Goal: Complete application form

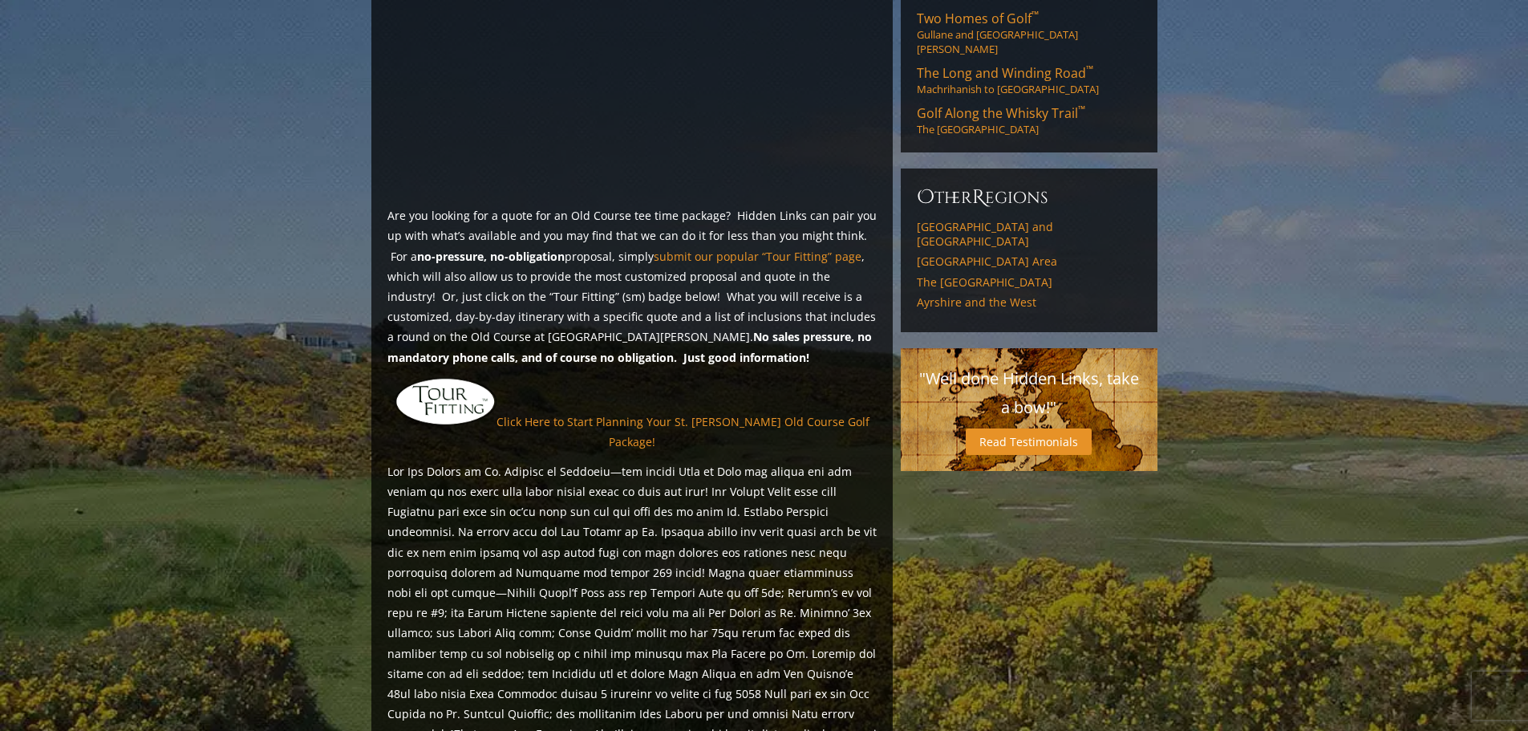
scroll to position [1154, 0]
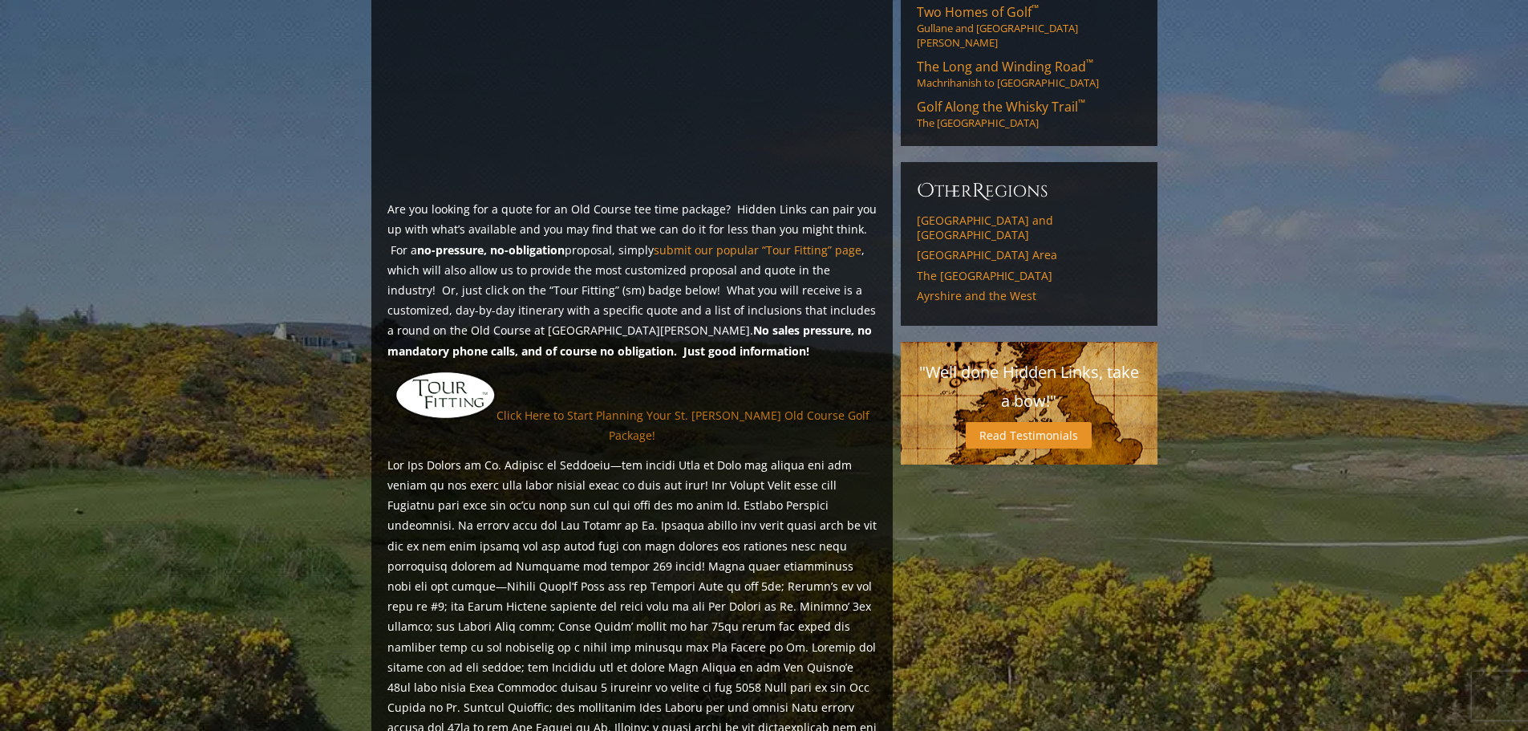
click at [605, 407] on link "Click Here to Start Planning Your St. [PERSON_NAME] Old Course Golf Package!" at bounding box center [682, 424] width 373 height 35
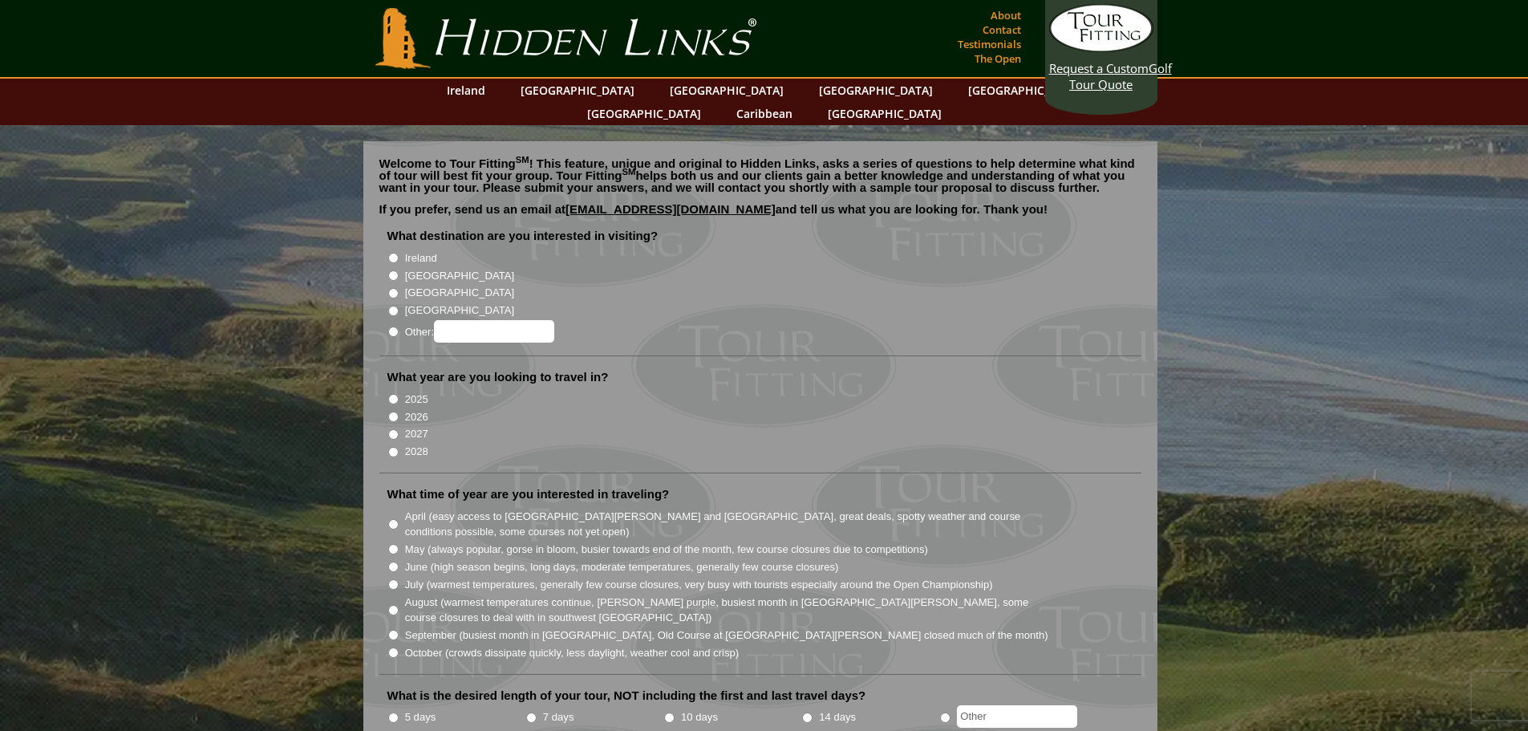
click at [394, 253] on input "Ireland" at bounding box center [393, 258] width 10 height 10
radio input "true"
click at [393, 270] on input "[GEOGRAPHIC_DATA]" at bounding box center [393, 275] width 10 height 10
radio input "true"
click at [394, 288] on input "[GEOGRAPHIC_DATA]" at bounding box center [393, 293] width 10 height 10
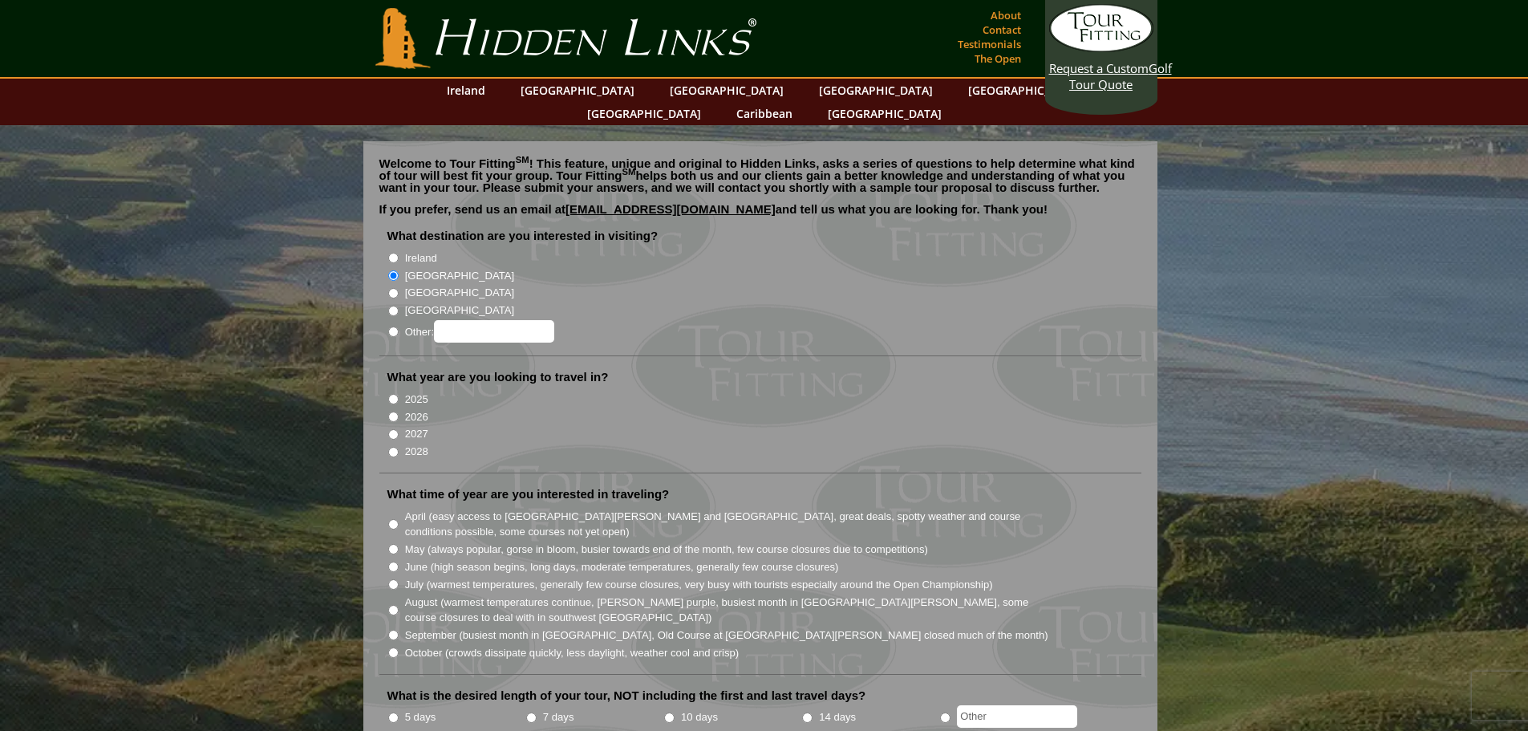
radio input "true"
click at [395, 270] on input "[GEOGRAPHIC_DATA]" at bounding box center [393, 275] width 10 height 10
radio input "true"
click at [396, 411] on input "2026" at bounding box center [393, 416] width 10 height 10
radio input "true"
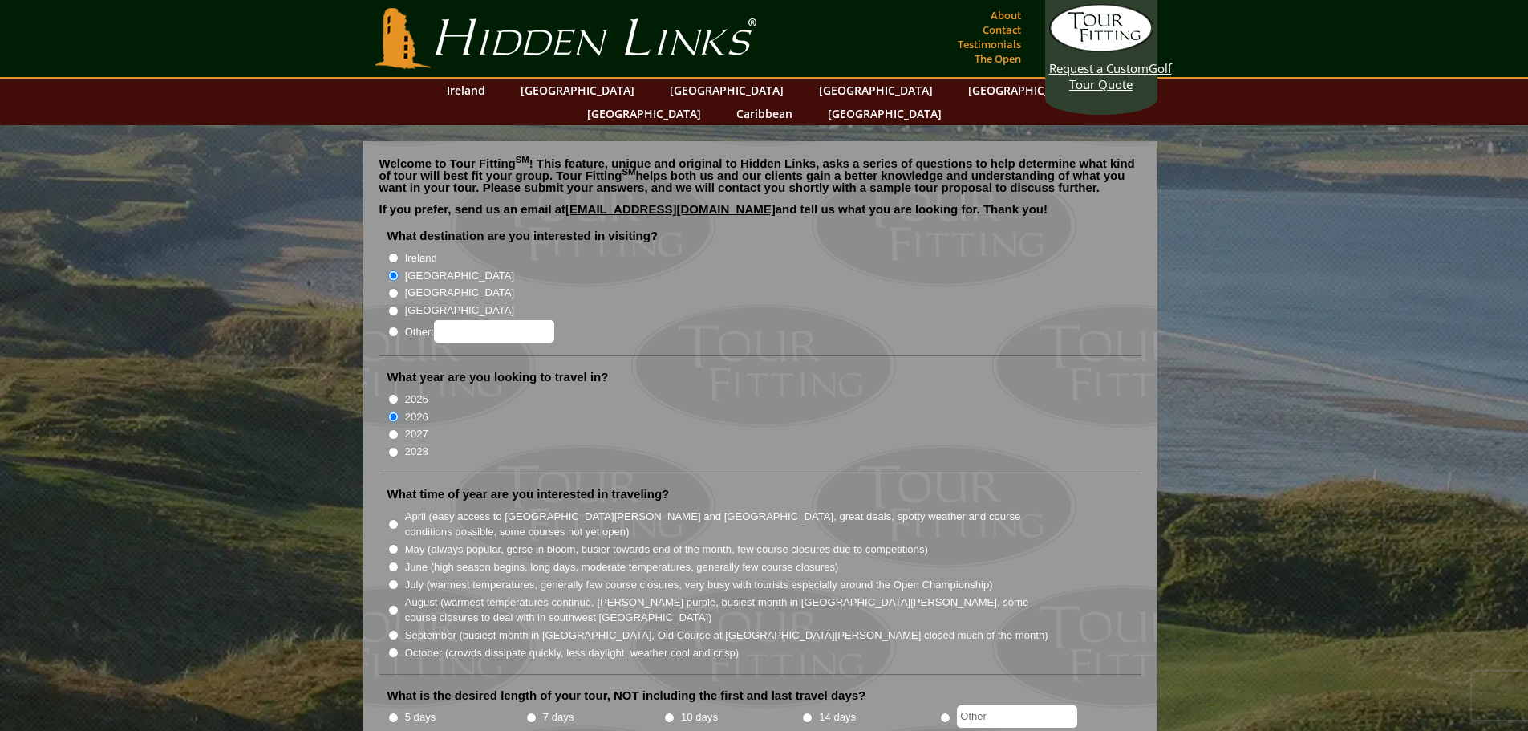
click at [396, 544] on input "May (always popular, gorse in bloom, busier towards end of the month, few cours…" at bounding box center [393, 549] width 10 height 10
radio input "true"
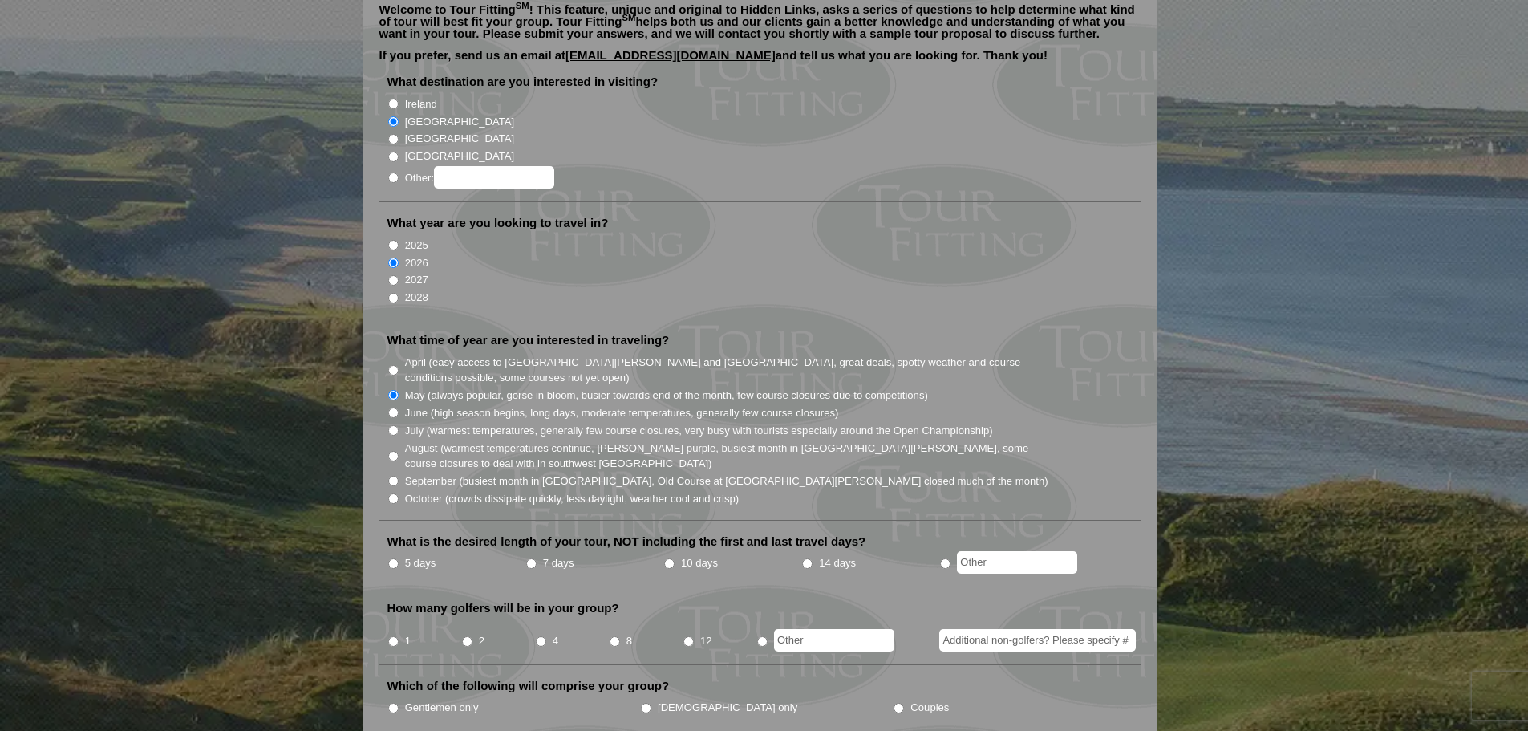
scroll to position [160, 0]
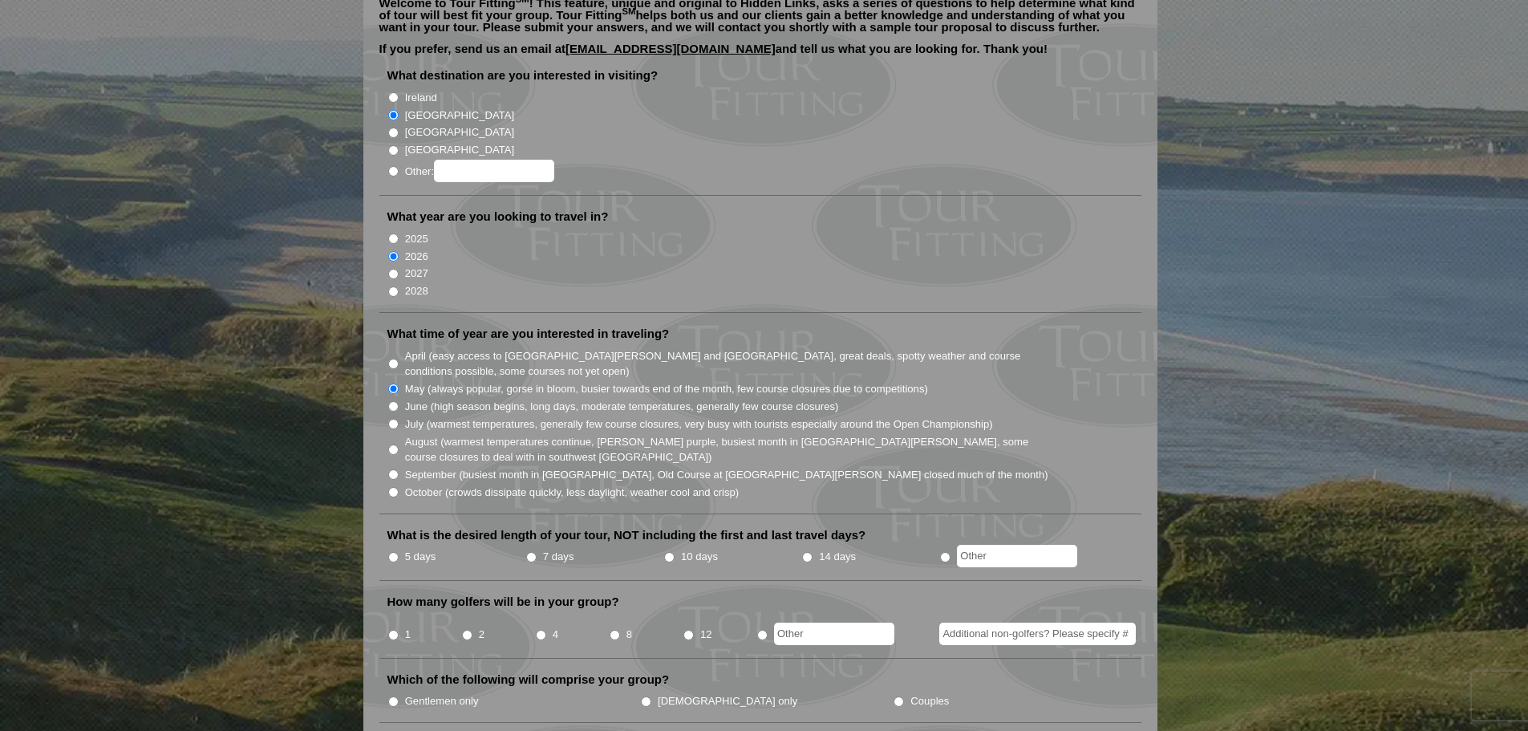
click at [467, 630] on input "2" at bounding box center [467, 635] width 10 height 10
radio input "true"
click at [528, 552] on input "7 days" at bounding box center [531, 557] width 10 height 10
radio input "true"
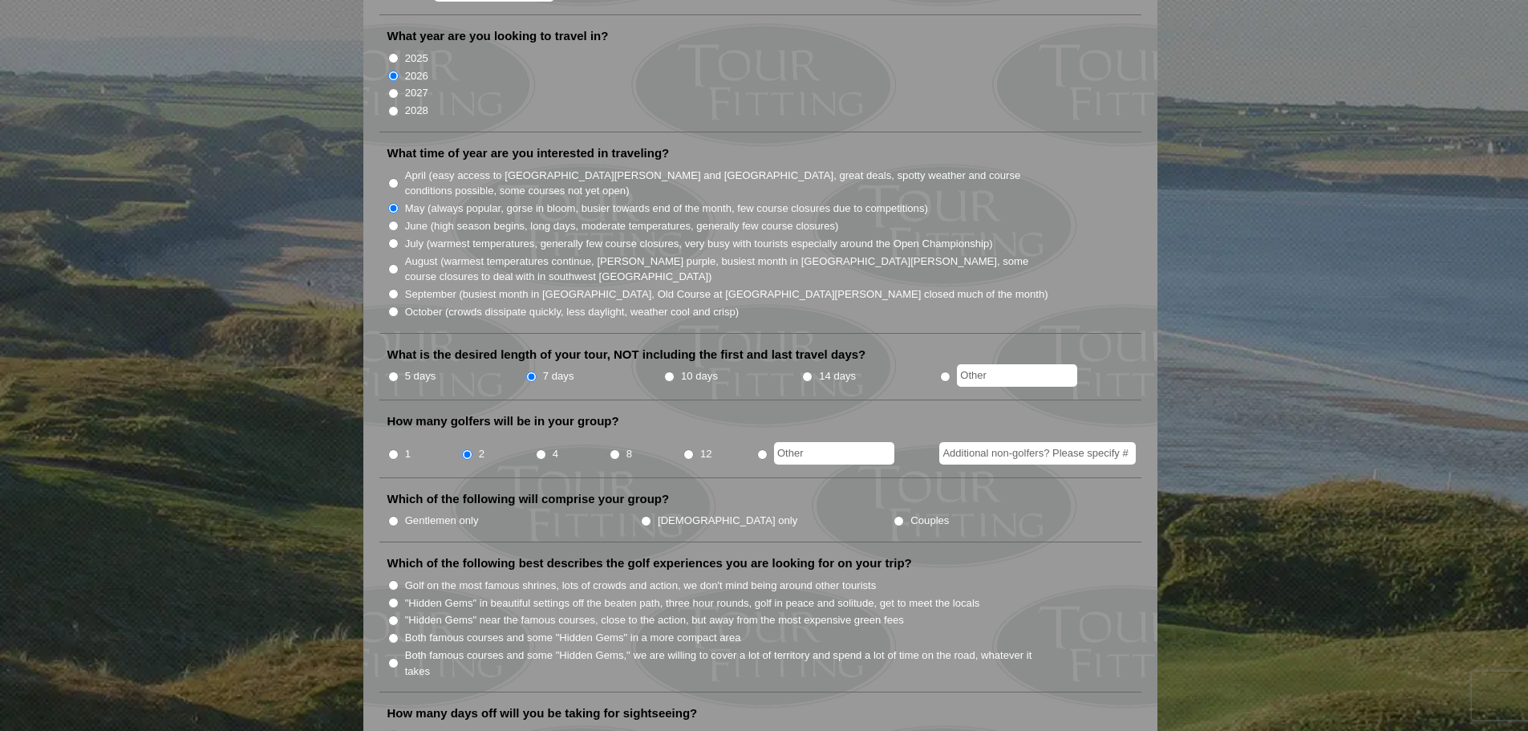
scroll to position [401, 0]
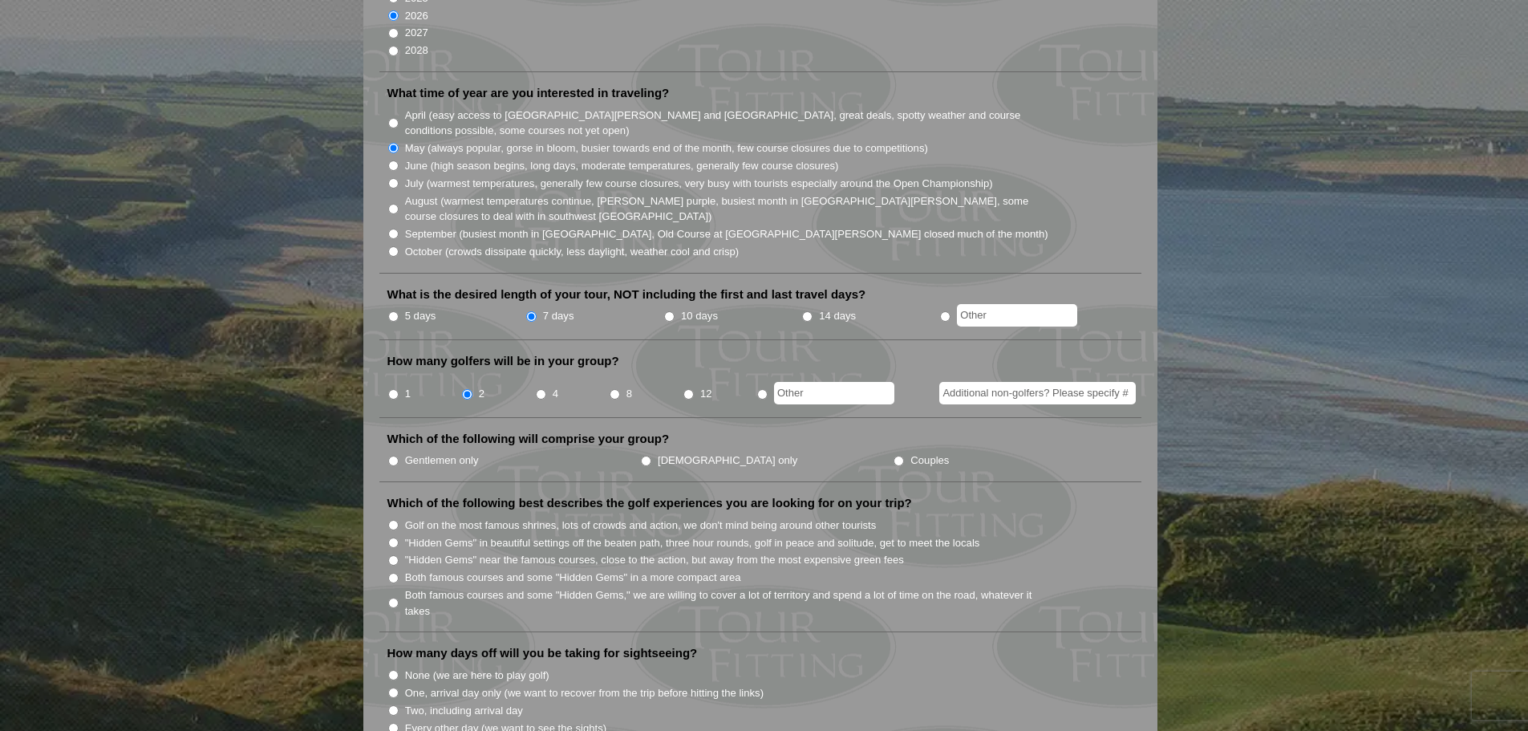
click at [893, 455] on input "Couples" at bounding box center [898, 460] width 10 height 10
radio input "true"
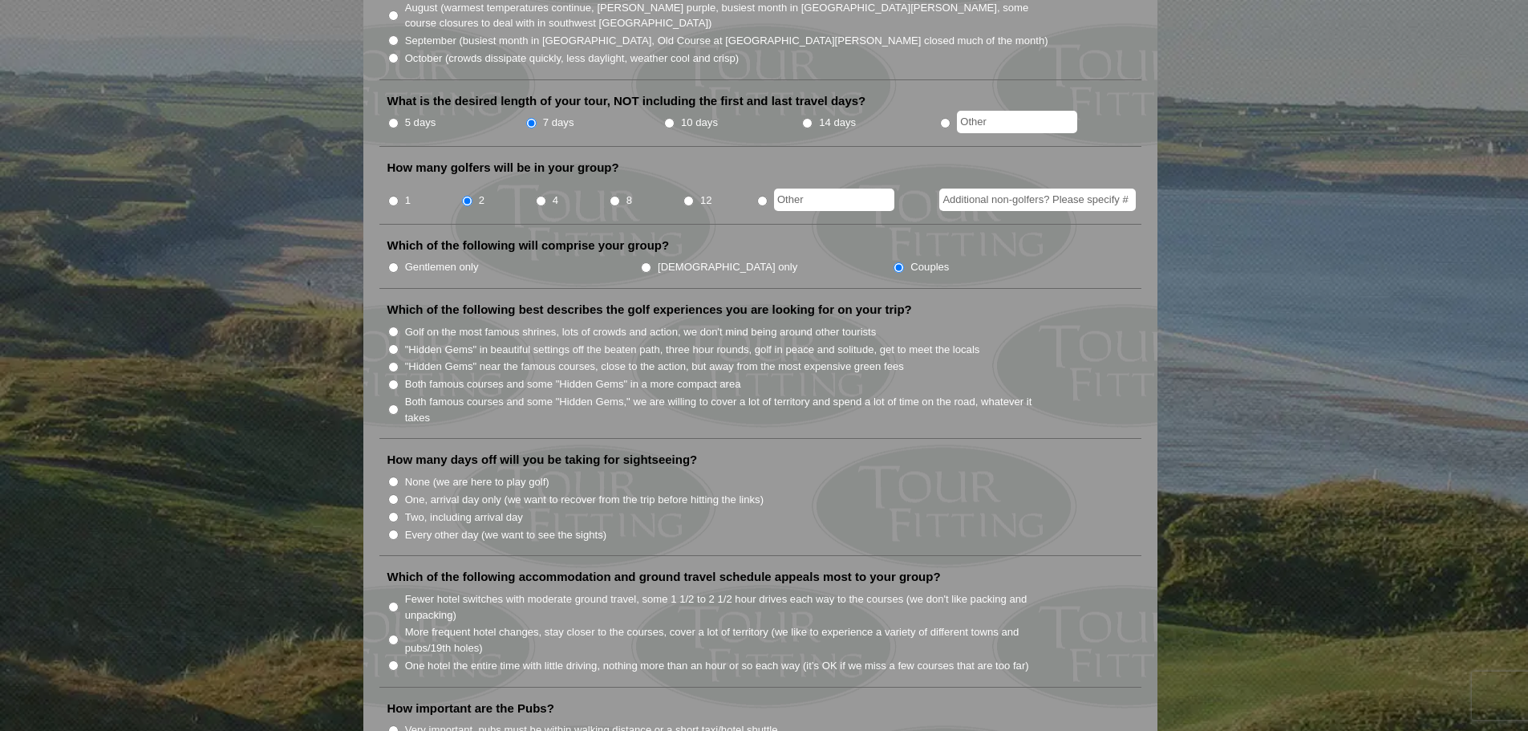
scroll to position [642, 0]
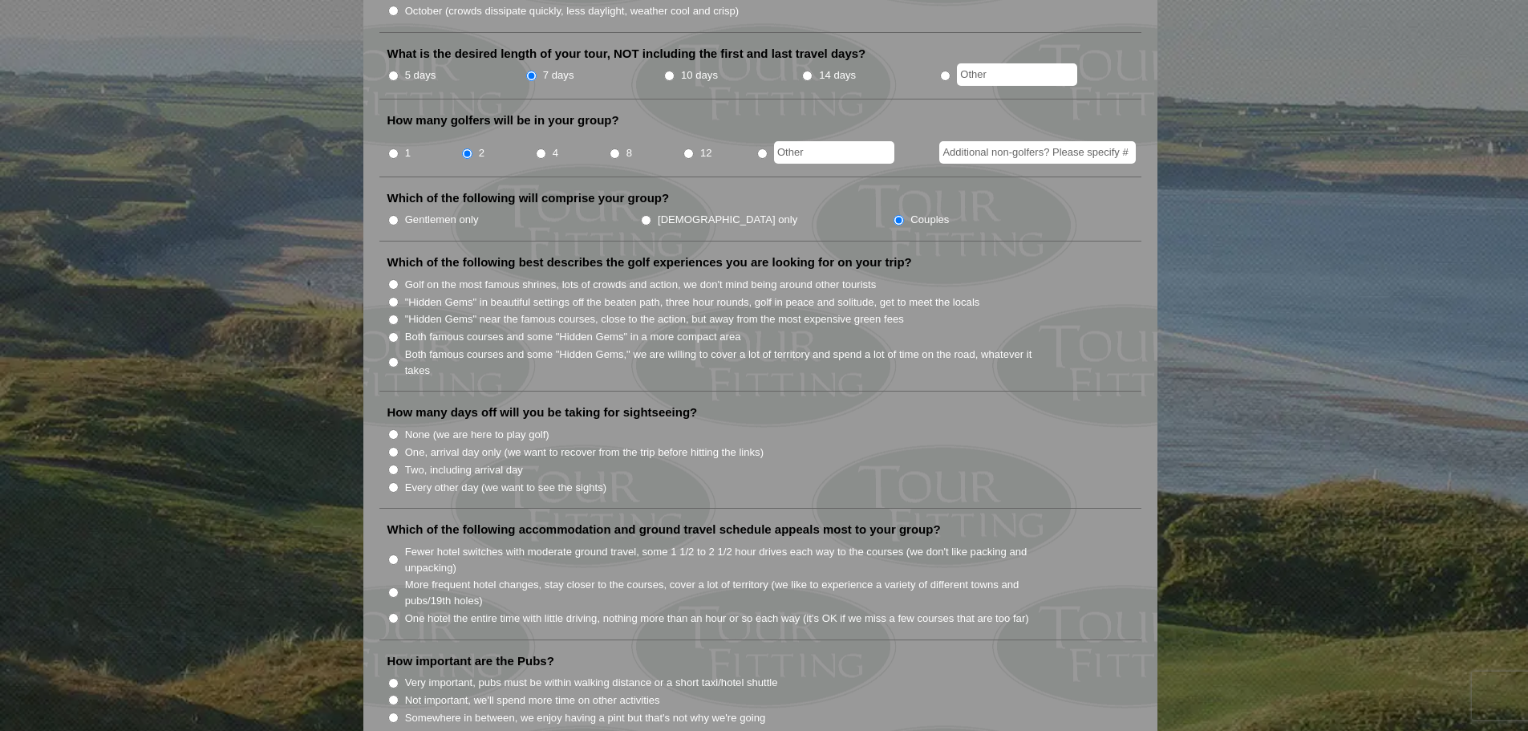
click at [395, 482] on input "Every other day (we want to see the sights)" at bounding box center [393, 487] width 10 height 10
radio input "true"
click at [397, 587] on input "More frequent hotel changes, stay closer to the courses, cover a lot of territo…" at bounding box center [393, 592] width 10 height 10
radio input "true"
click at [391, 554] on input "Fewer hotel switches with moderate ground travel, some 1 1/2 to 2 1/2 hour driv…" at bounding box center [393, 559] width 10 height 10
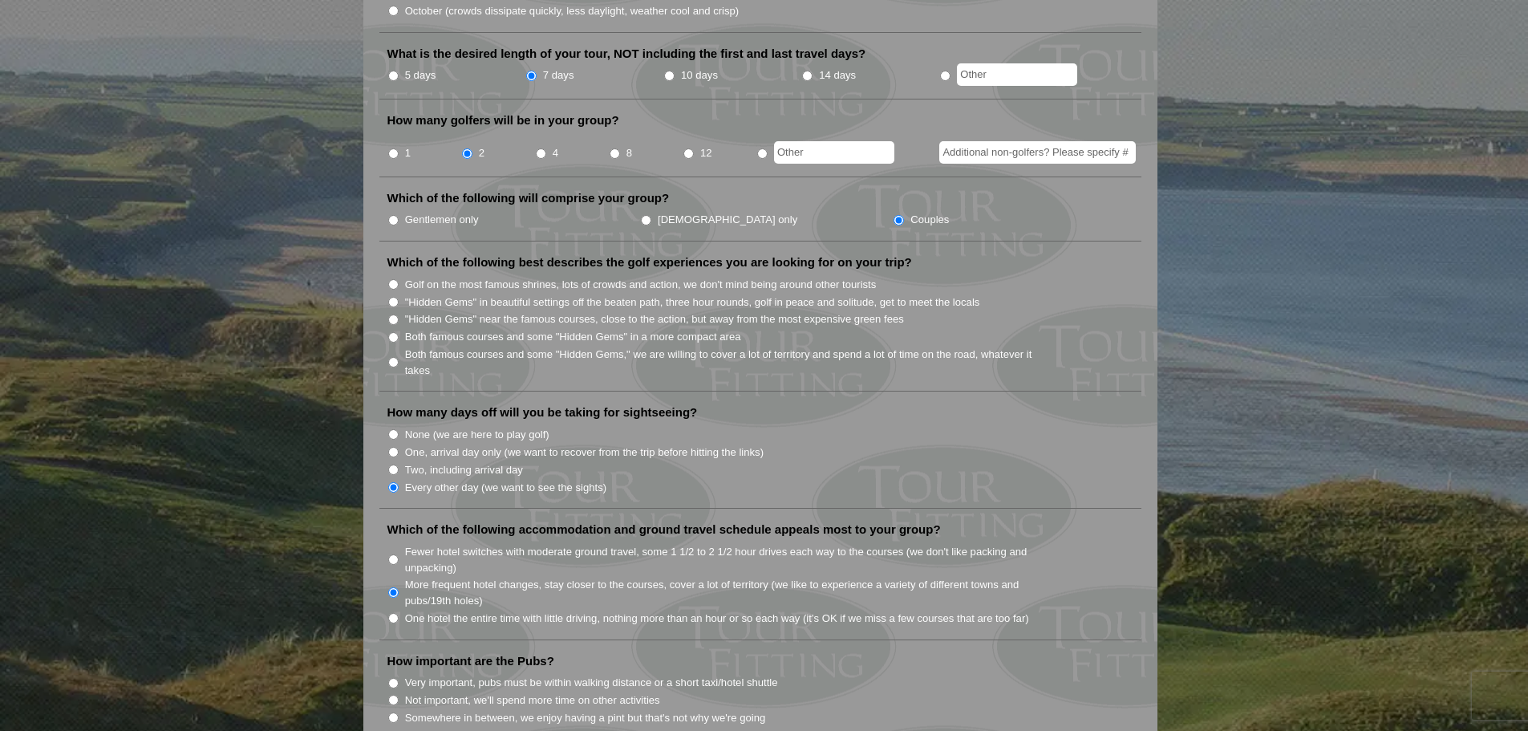
radio input "true"
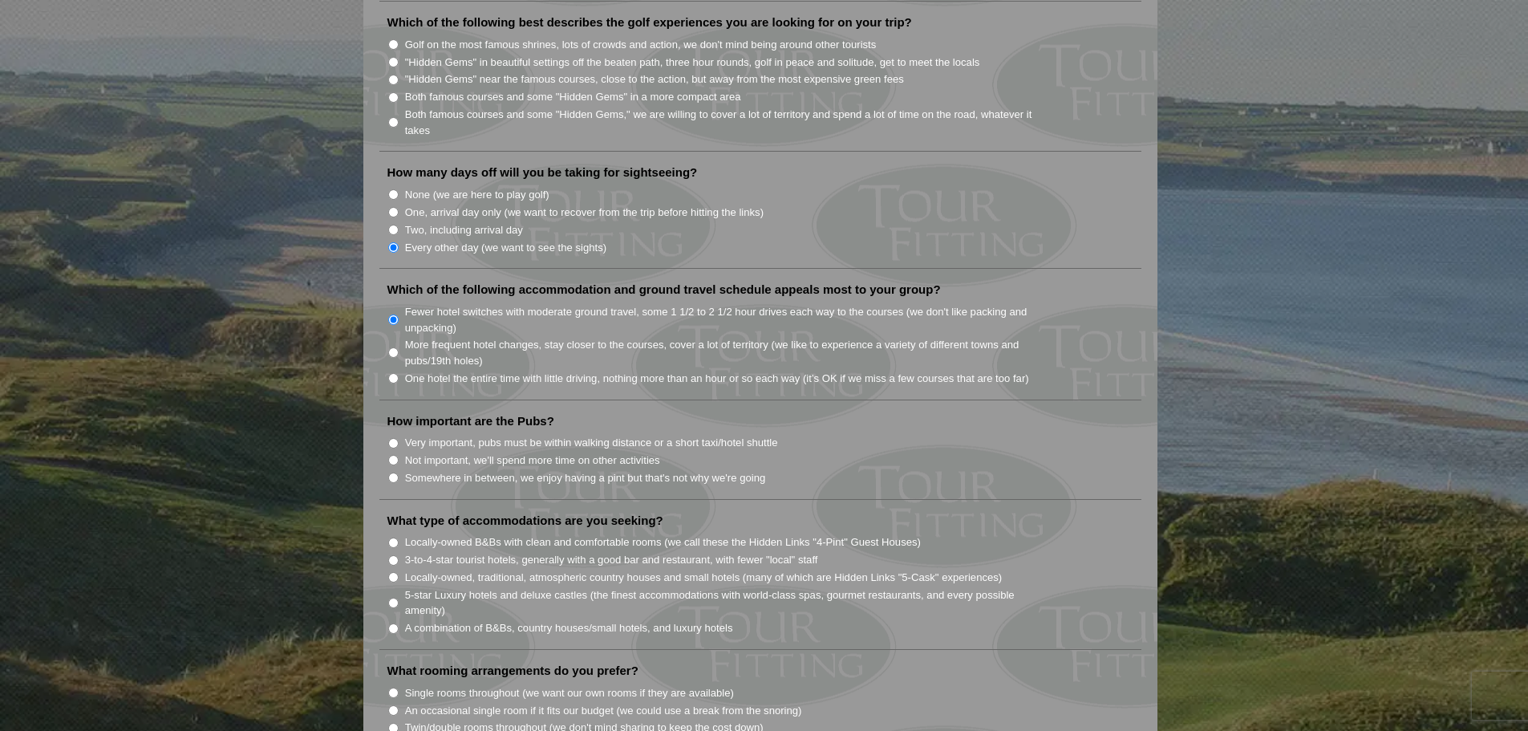
scroll to position [882, 0]
click at [395, 472] on input "Somewhere in between, we enjoy having a pint but that's not why we're going" at bounding box center [393, 477] width 10 height 10
radio input "true"
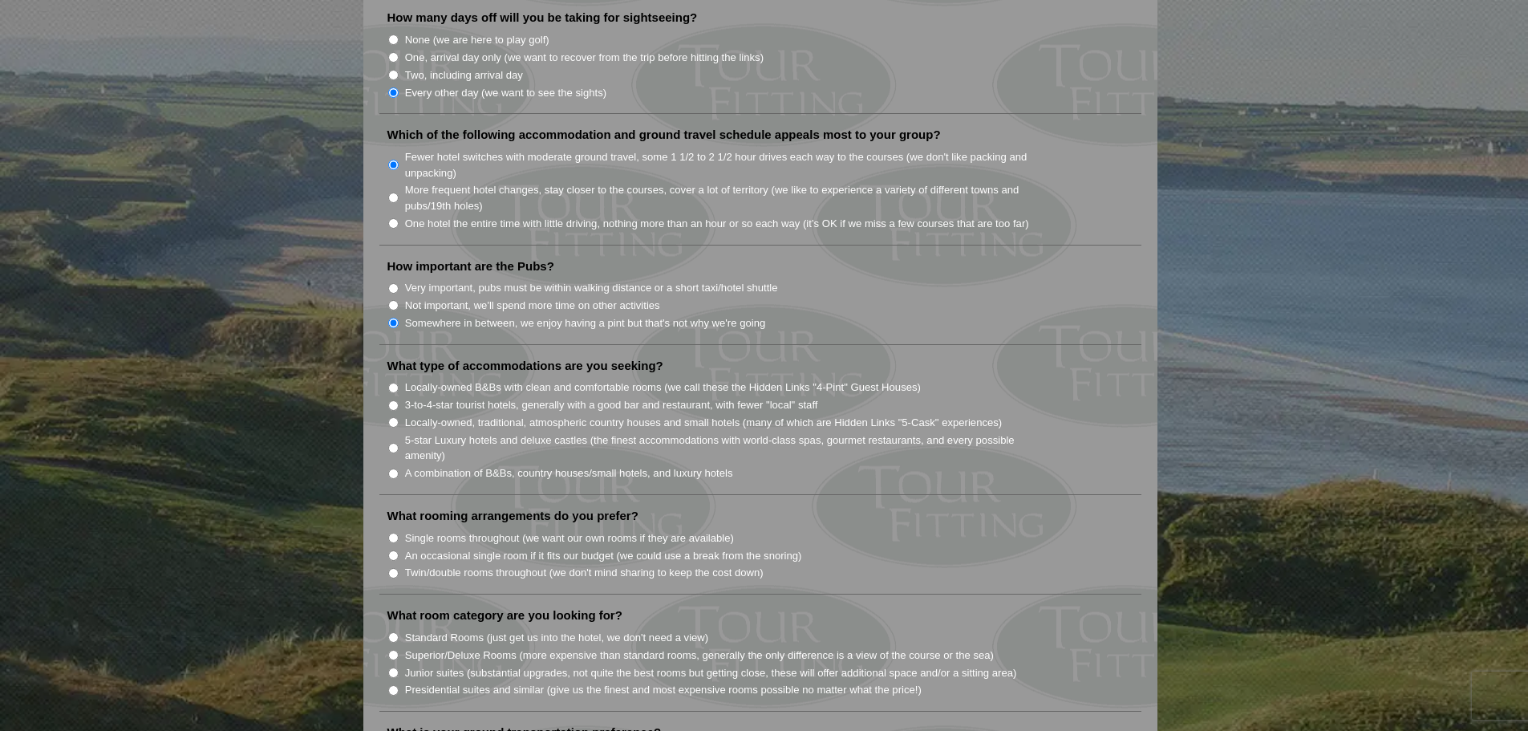
scroll to position [1042, 0]
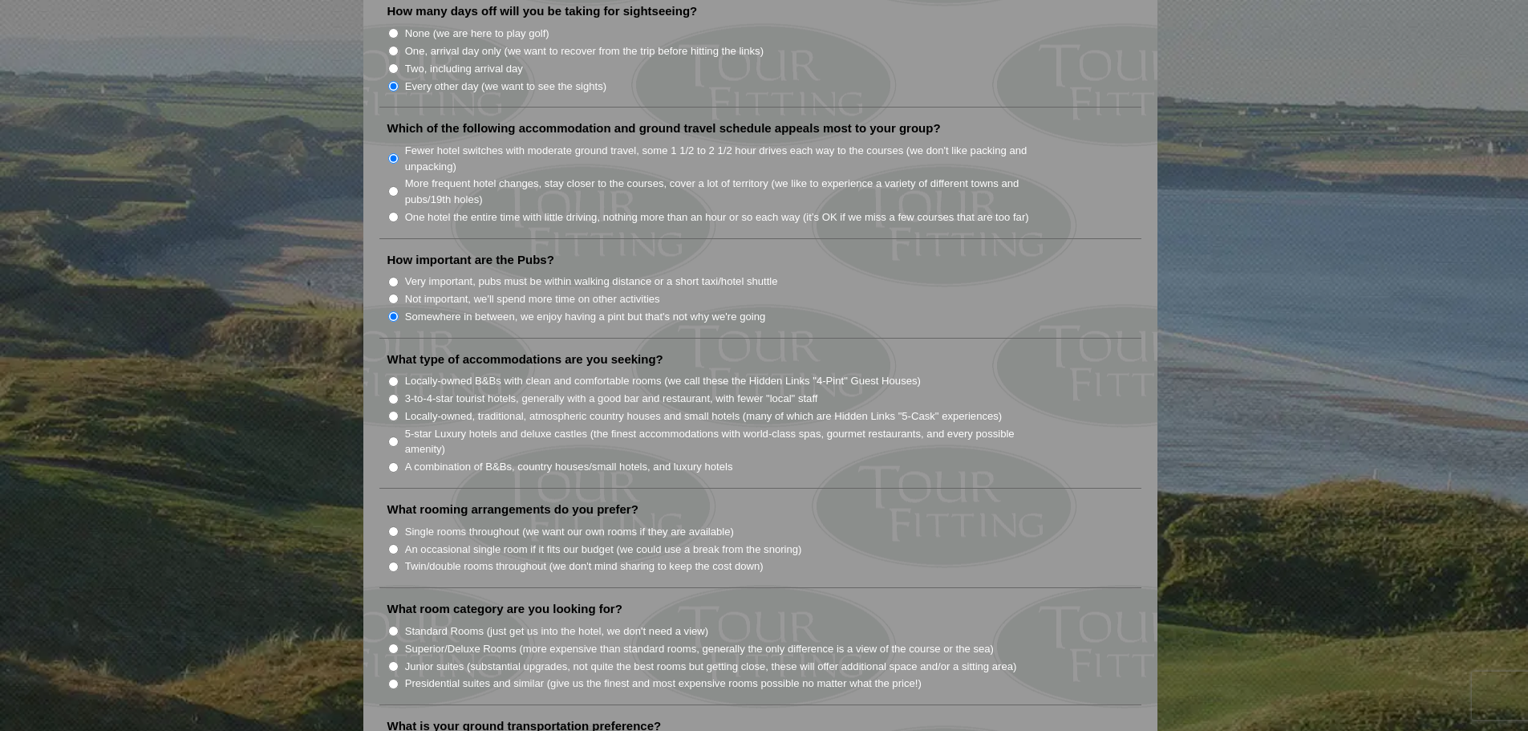
click at [391, 462] on input "A combination of B&Bs, country houses/small hotels, and luxury hotels" at bounding box center [393, 467] width 10 height 10
radio input "true"
click at [395, 526] on input "Single rooms throughout (we want our own rooms if they are available)" at bounding box center [393, 531] width 10 height 10
radio input "true"
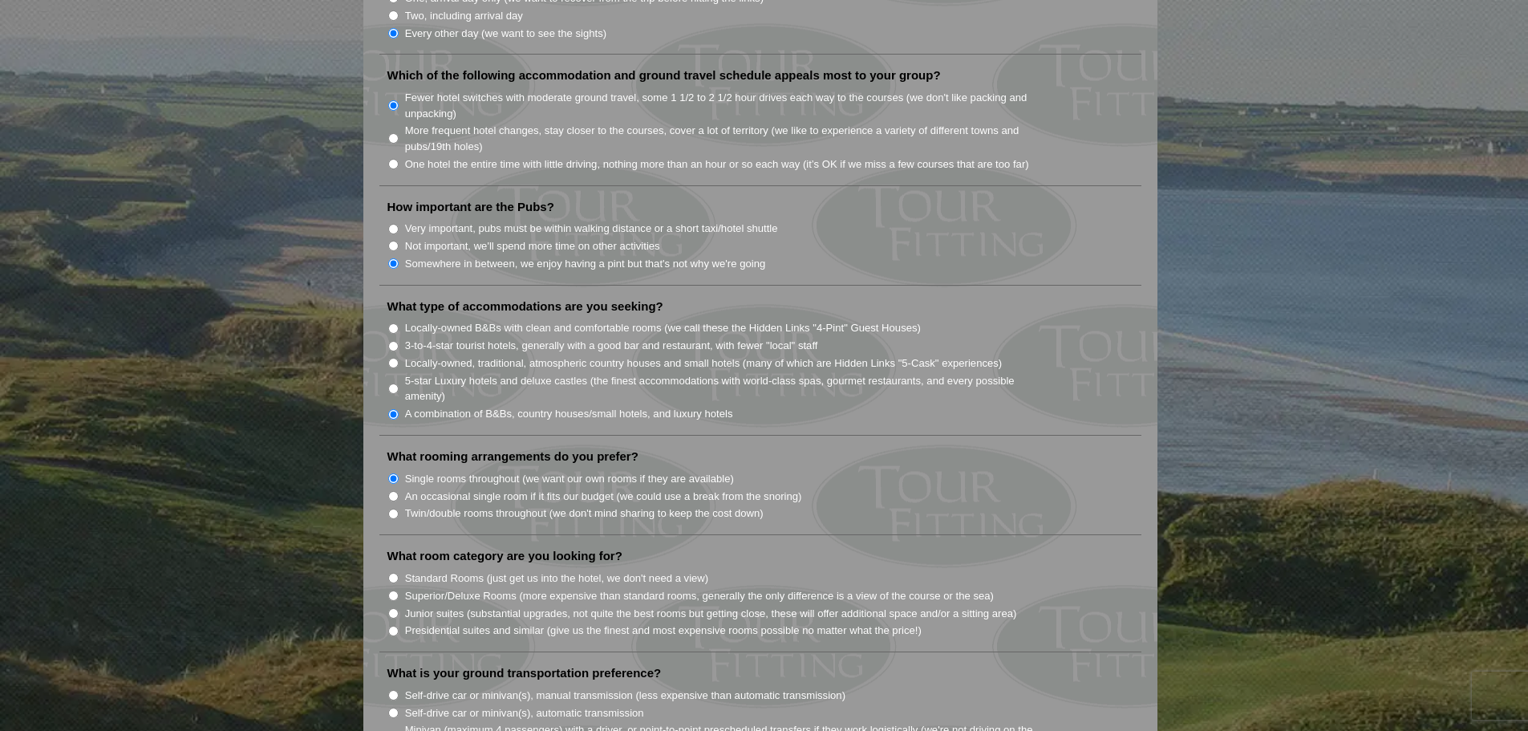
scroll to position [1123, 0]
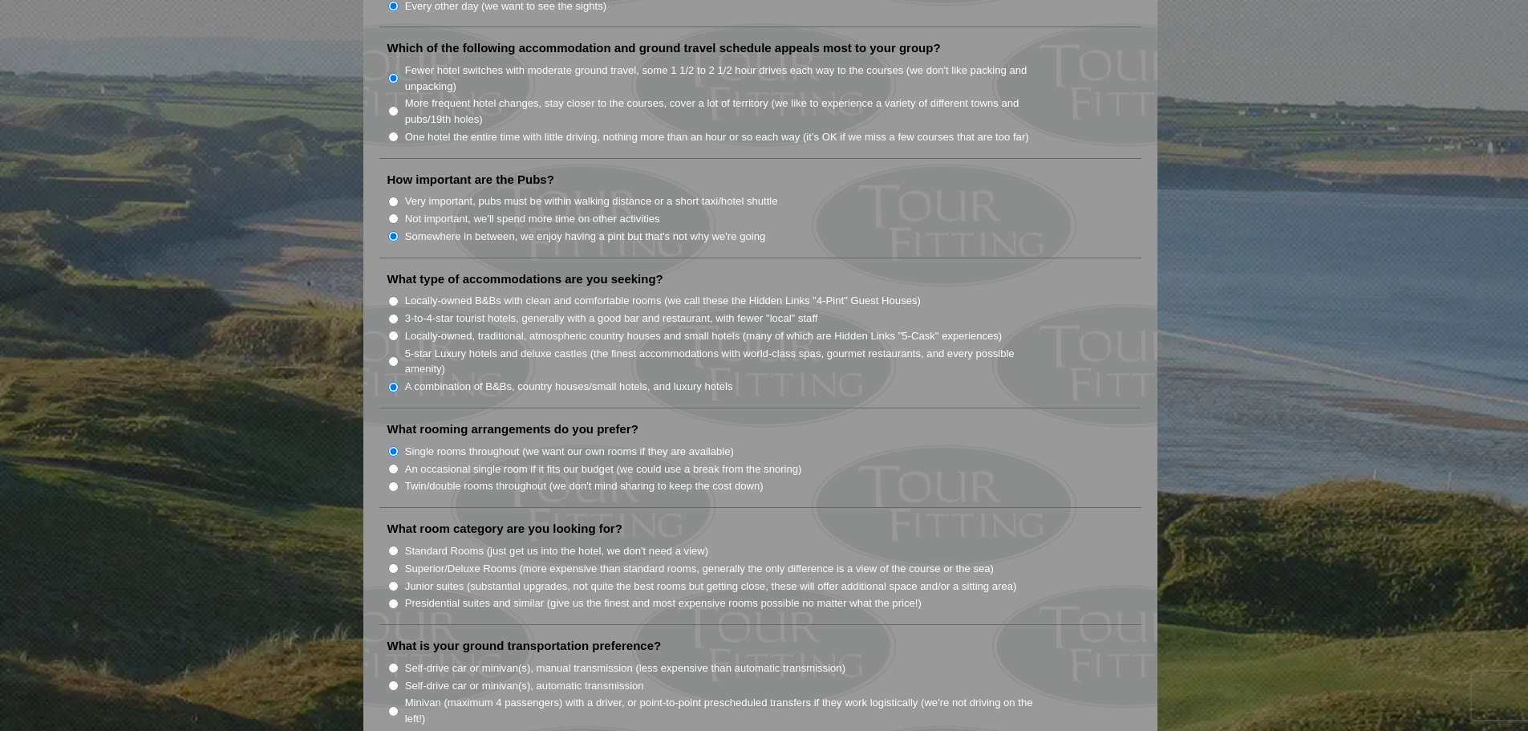
click at [391, 545] on input "Standard Rooms (just get us into the hotel, we don't need a view)" at bounding box center [393, 550] width 10 height 10
radio input "true"
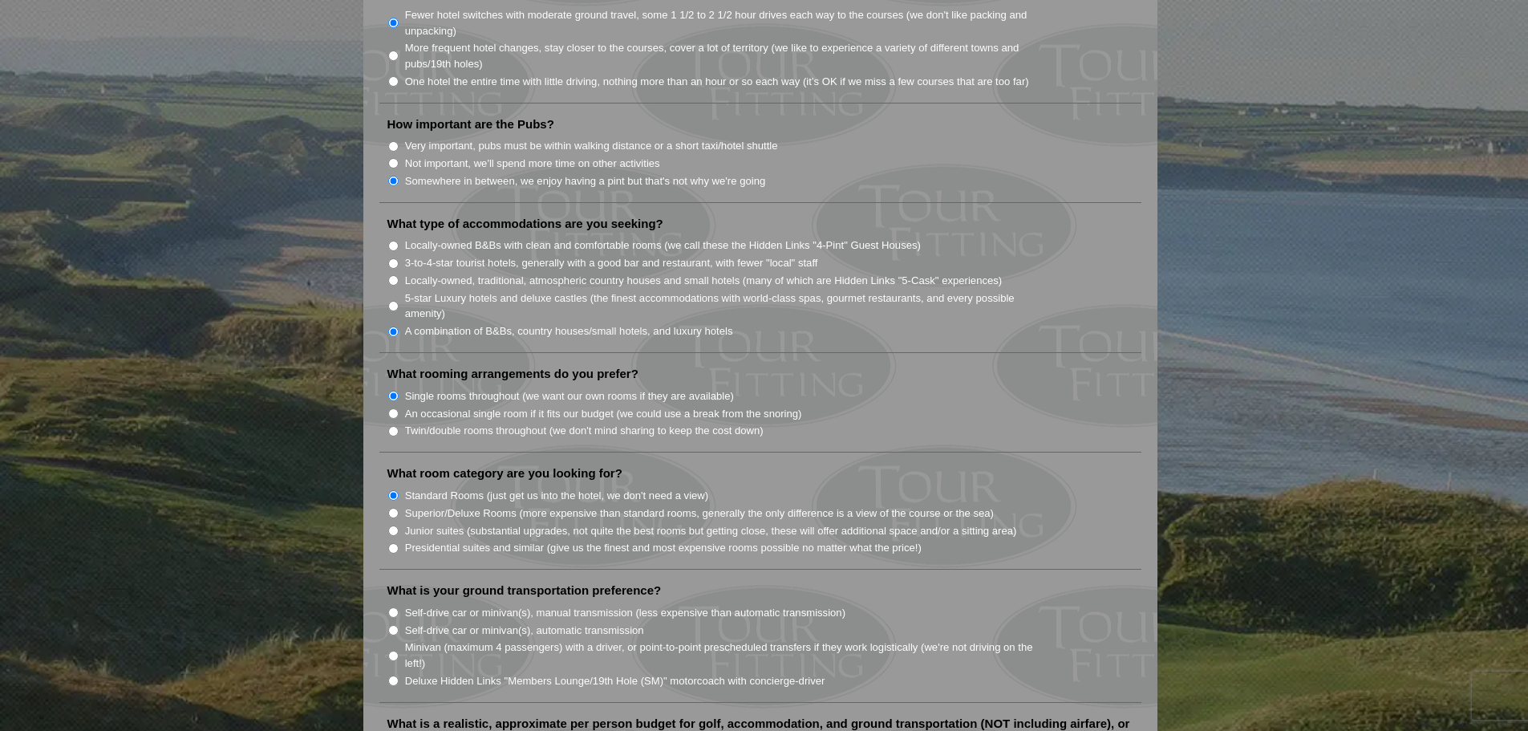
scroll to position [1283, 0]
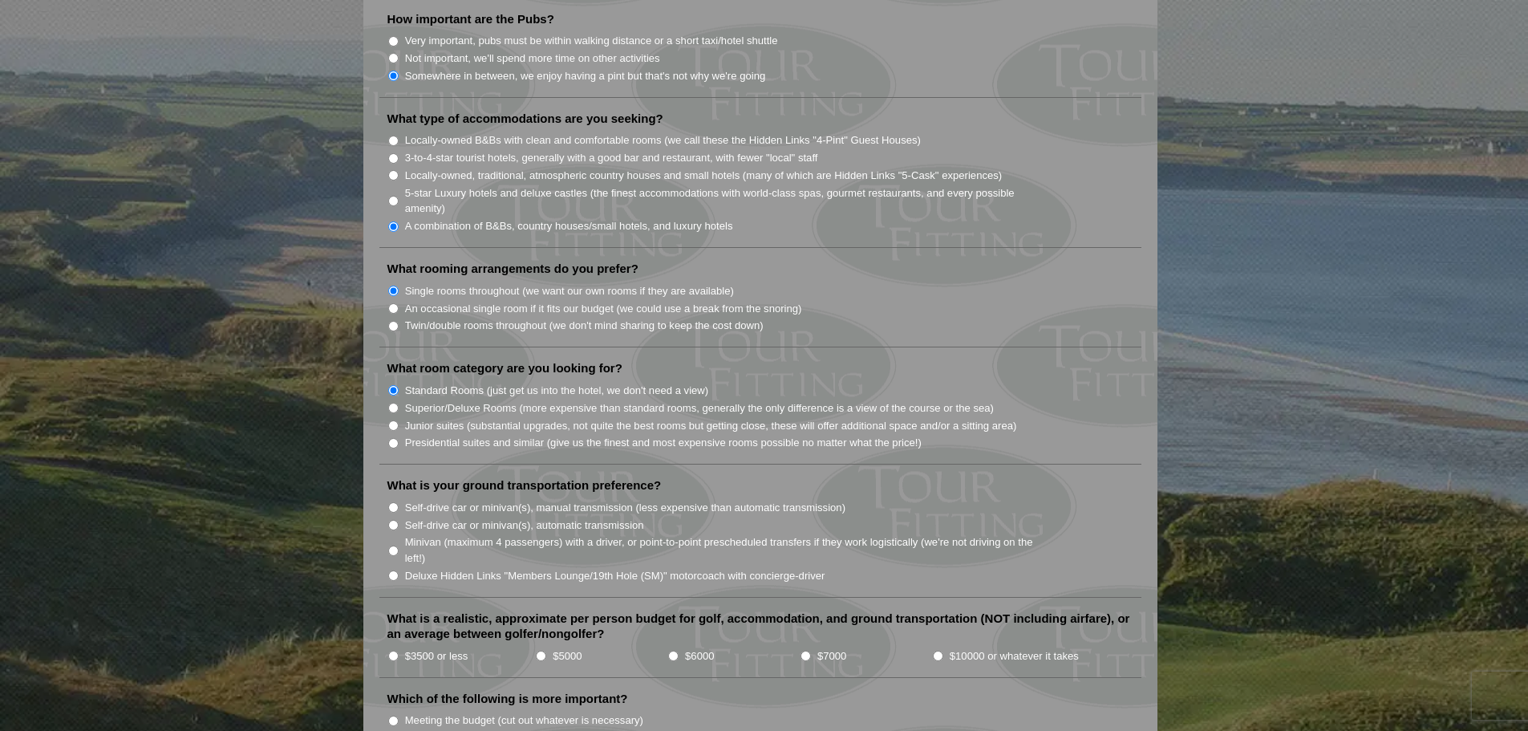
click at [395, 520] on input "Self-drive car or minivan(s), automatic transmission" at bounding box center [393, 525] width 10 height 10
radio input "true"
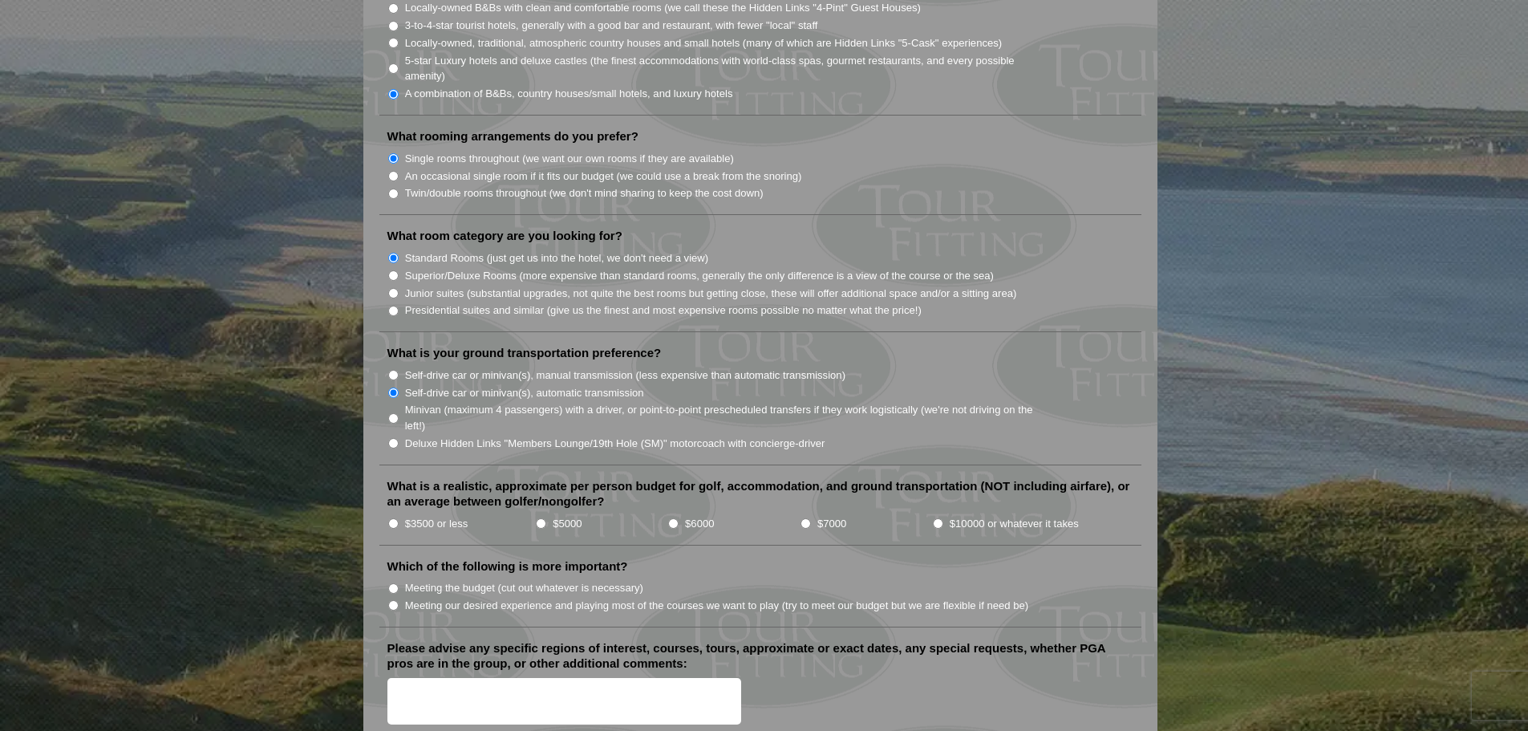
scroll to position [1443, 0]
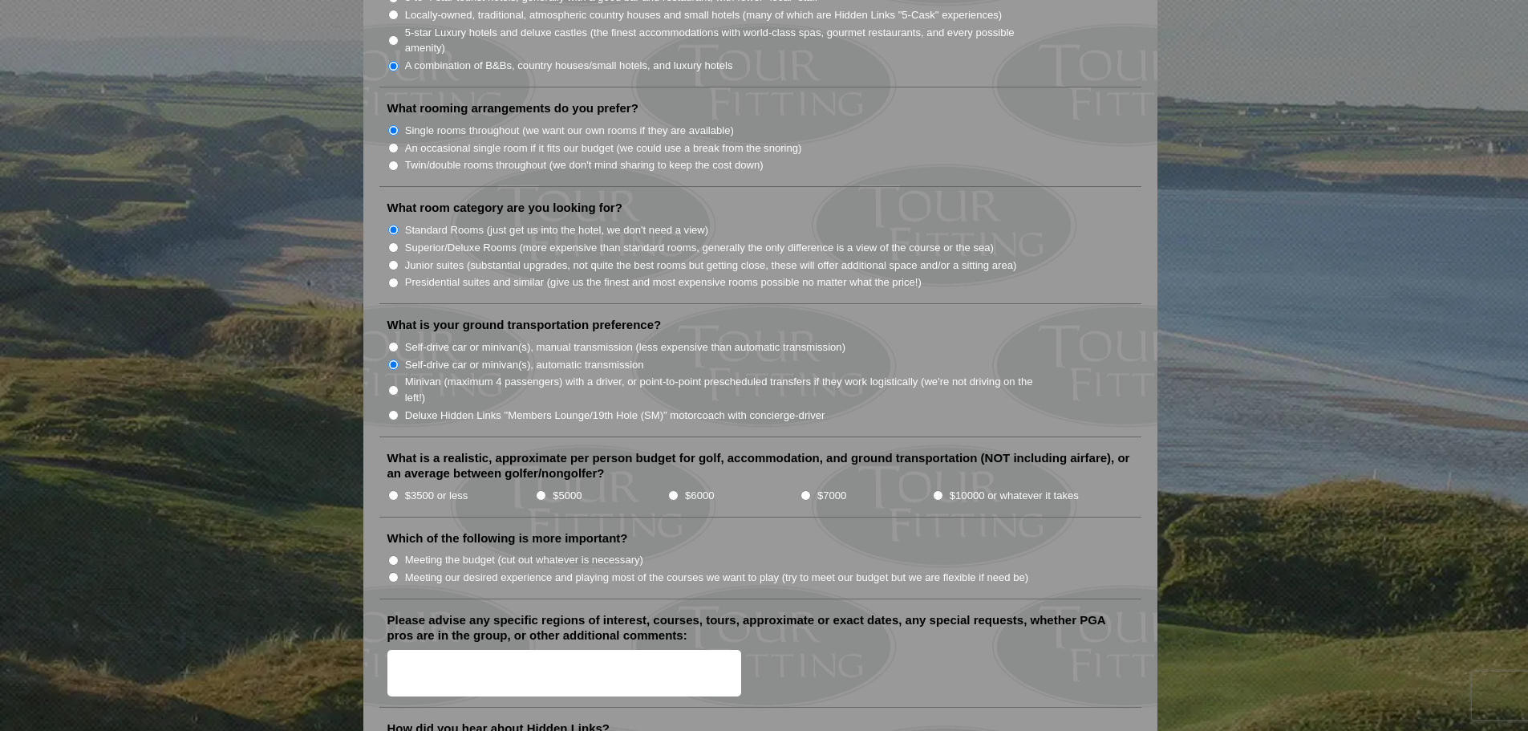
click at [541, 490] on input "$5000" at bounding box center [541, 495] width 10 height 10
radio input "true"
click at [395, 572] on input "Meeting our desired experience and playing most of the courses we want to play …" at bounding box center [393, 577] width 10 height 10
radio input "true"
click at [422, 656] on textarea "Please advise any specific regions of interest, courses, tours, approximate or …" at bounding box center [564, 673] width 354 height 47
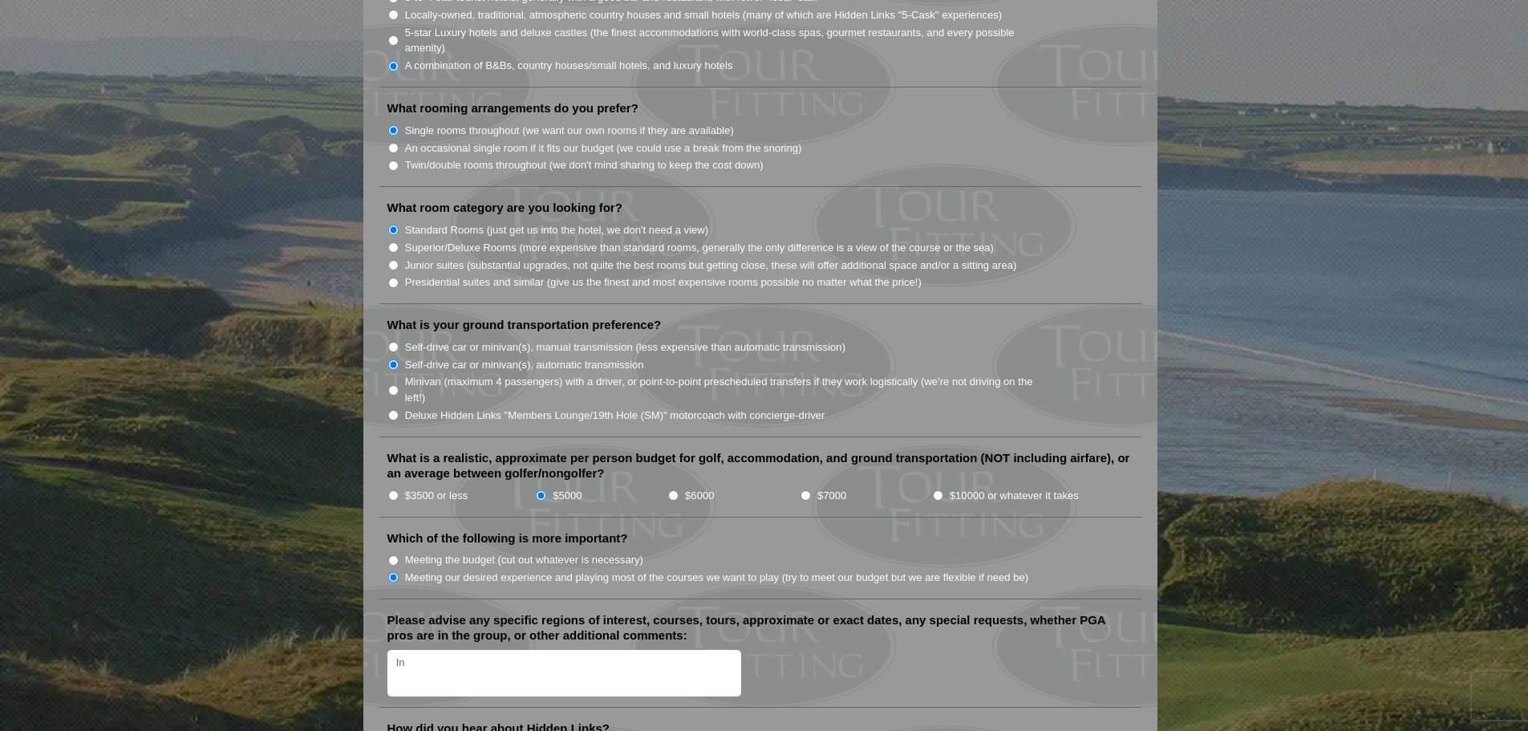
type textarea "I"
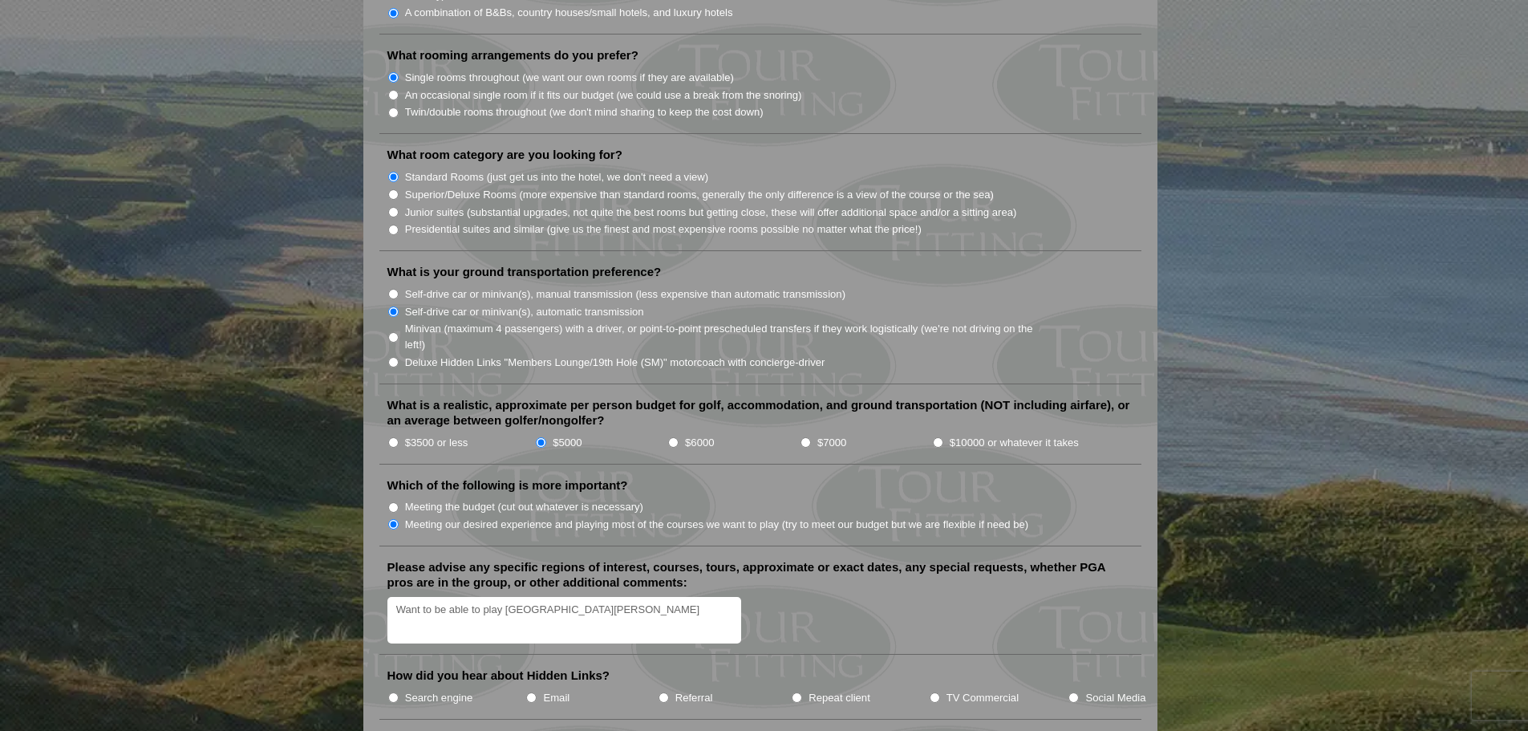
scroll to position [1604, 0]
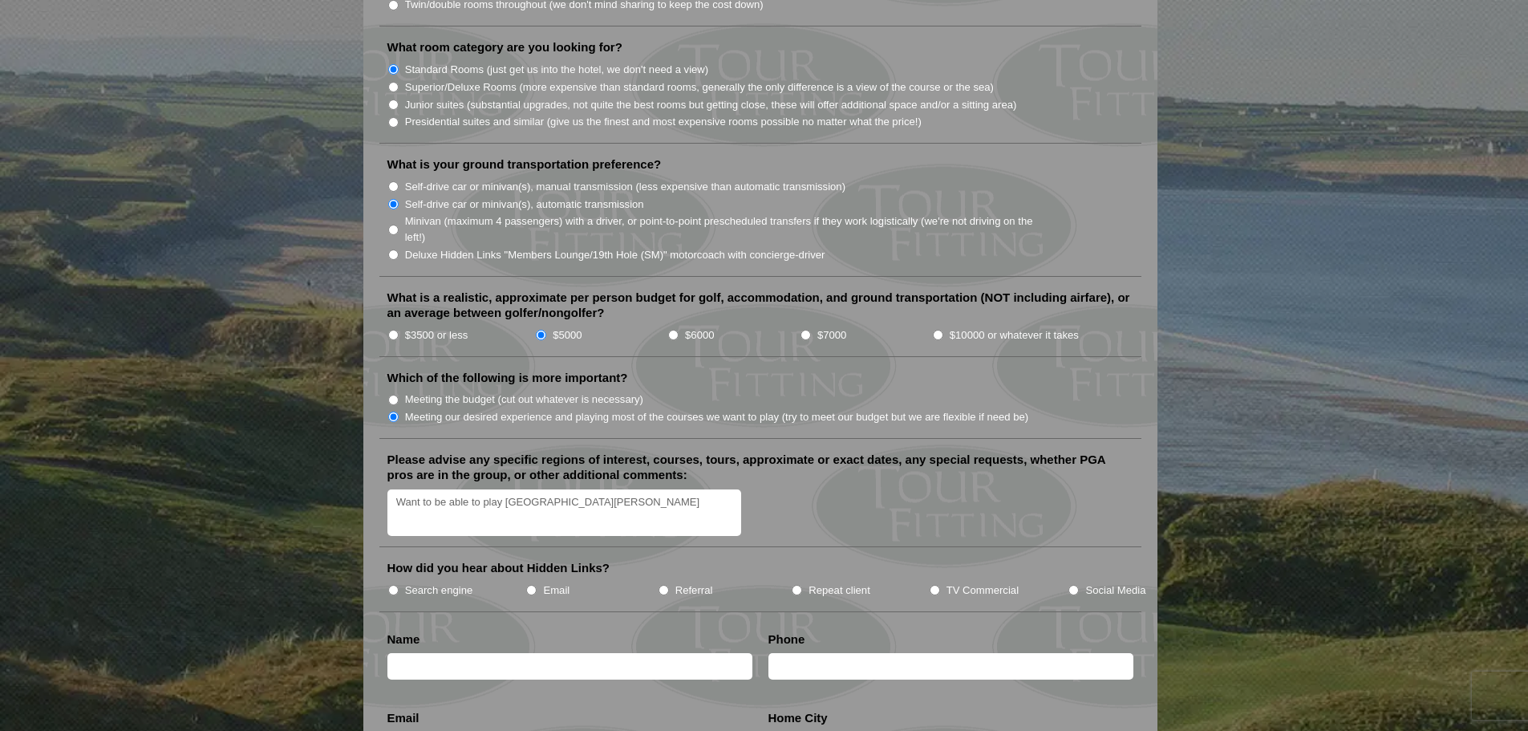
type textarea "Want to be able to play [GEOGRAPHIC_DATA][PERSON_NAME]"
click at [395, 585] on input "Search engine" at bounding box center [393, 590] width 10 height 10
radio input "true"
click at [471, 653] on input "text" at bounding box center [569, 666] width 365 height 26
type input "[PERSON_NAME]"
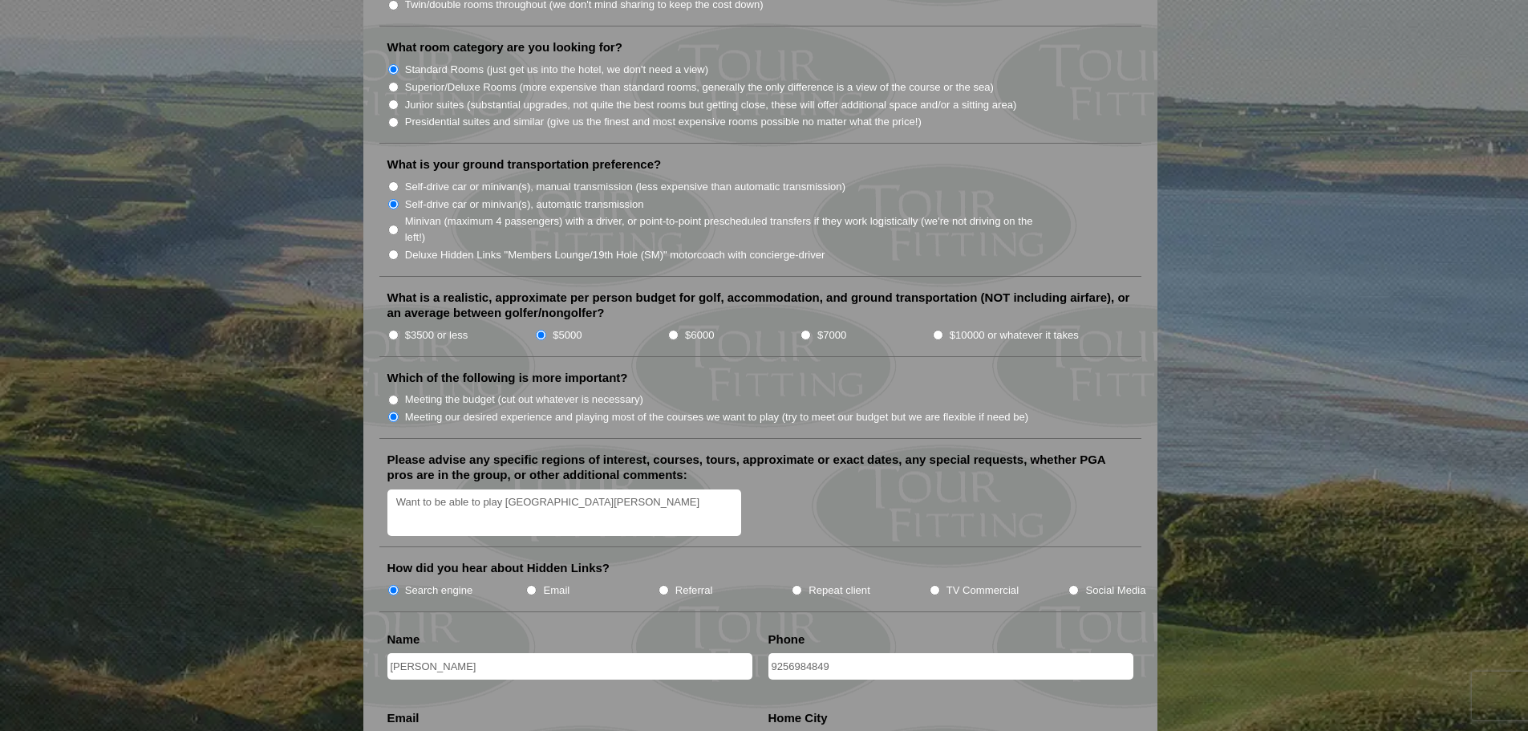
type input "9256984849"
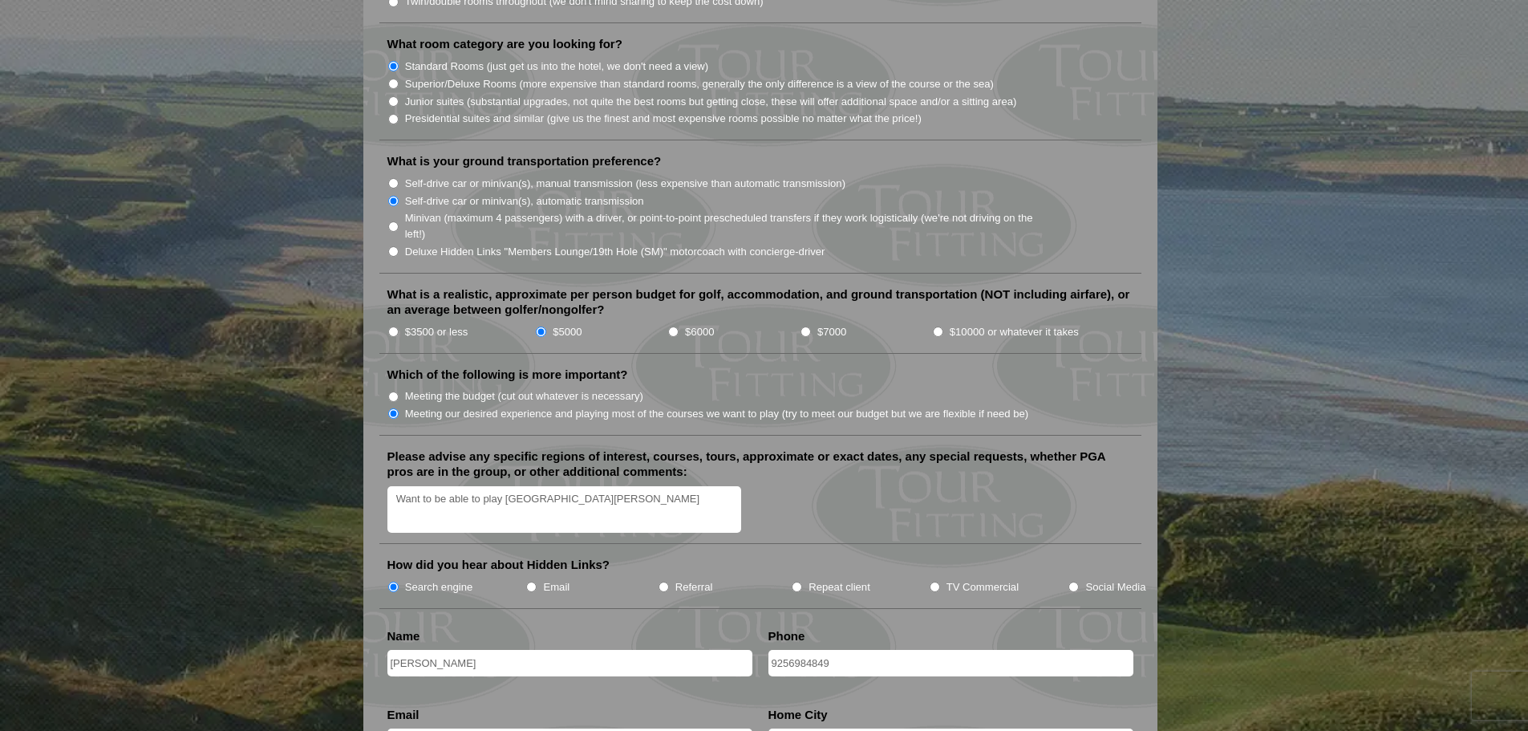
type input "[EMAIL_ADDRESS][DOMAIN_NAME]"
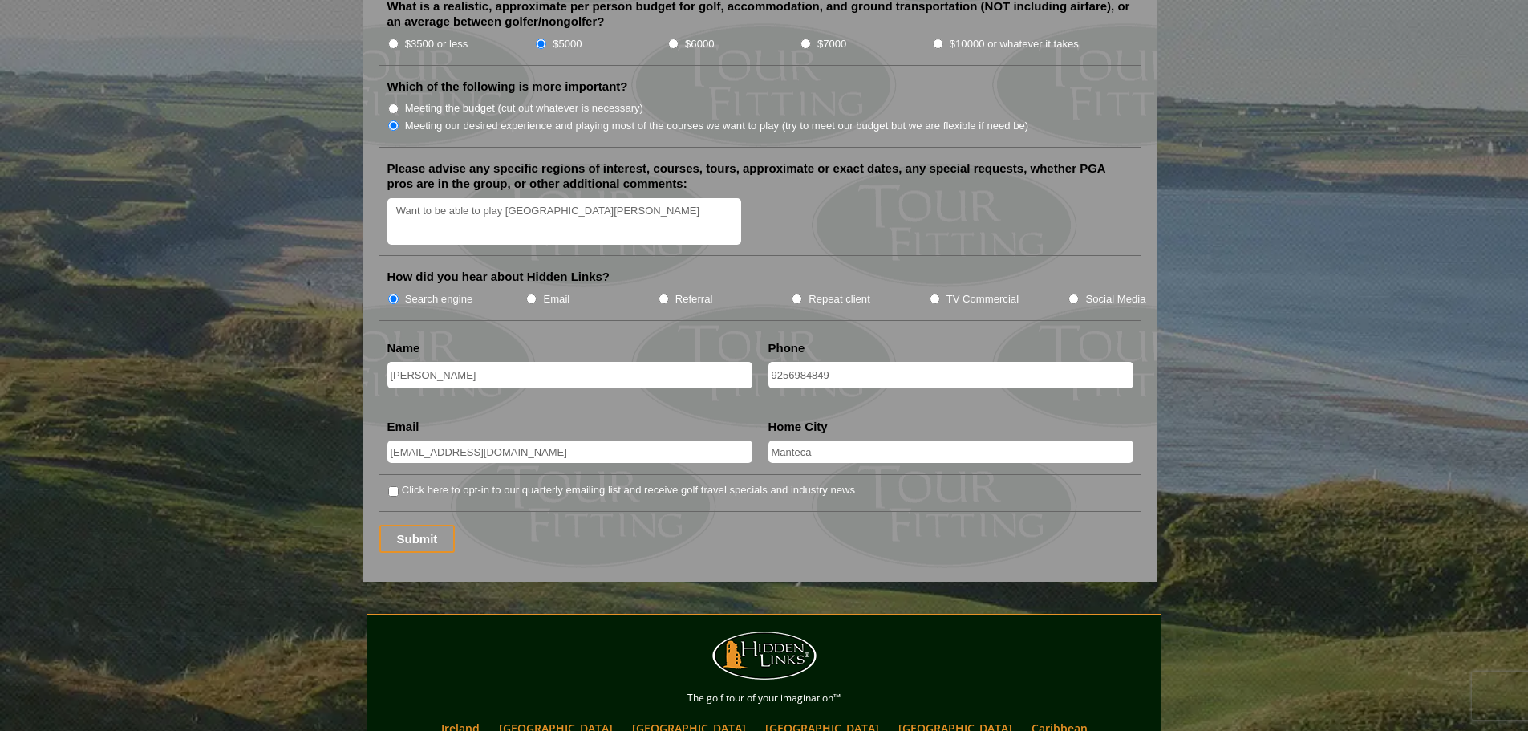
scroll to position [1928, 0]
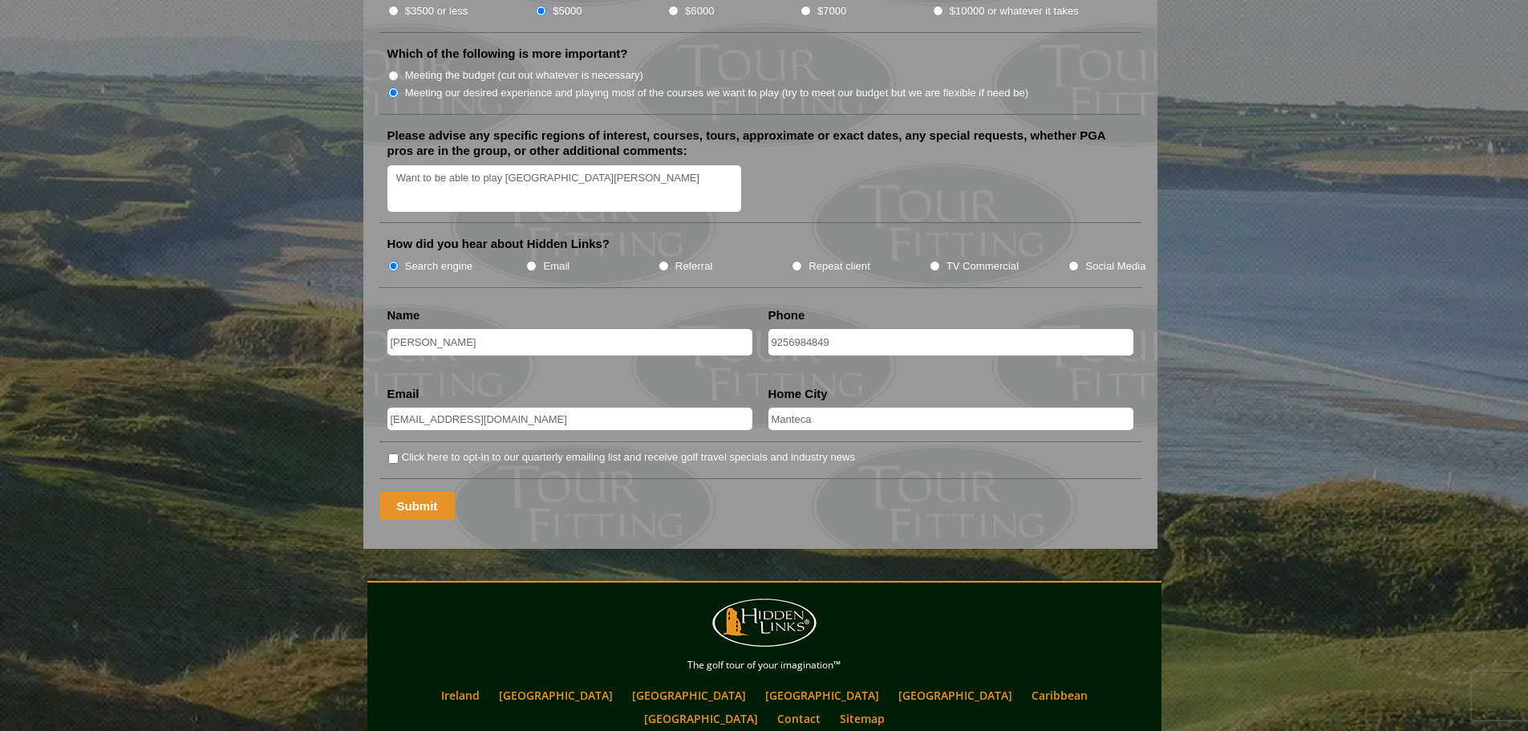
type input "Manteca"
click at [411, 492] on input "Submit" at bounding box center [417, 506] width 76 height 28
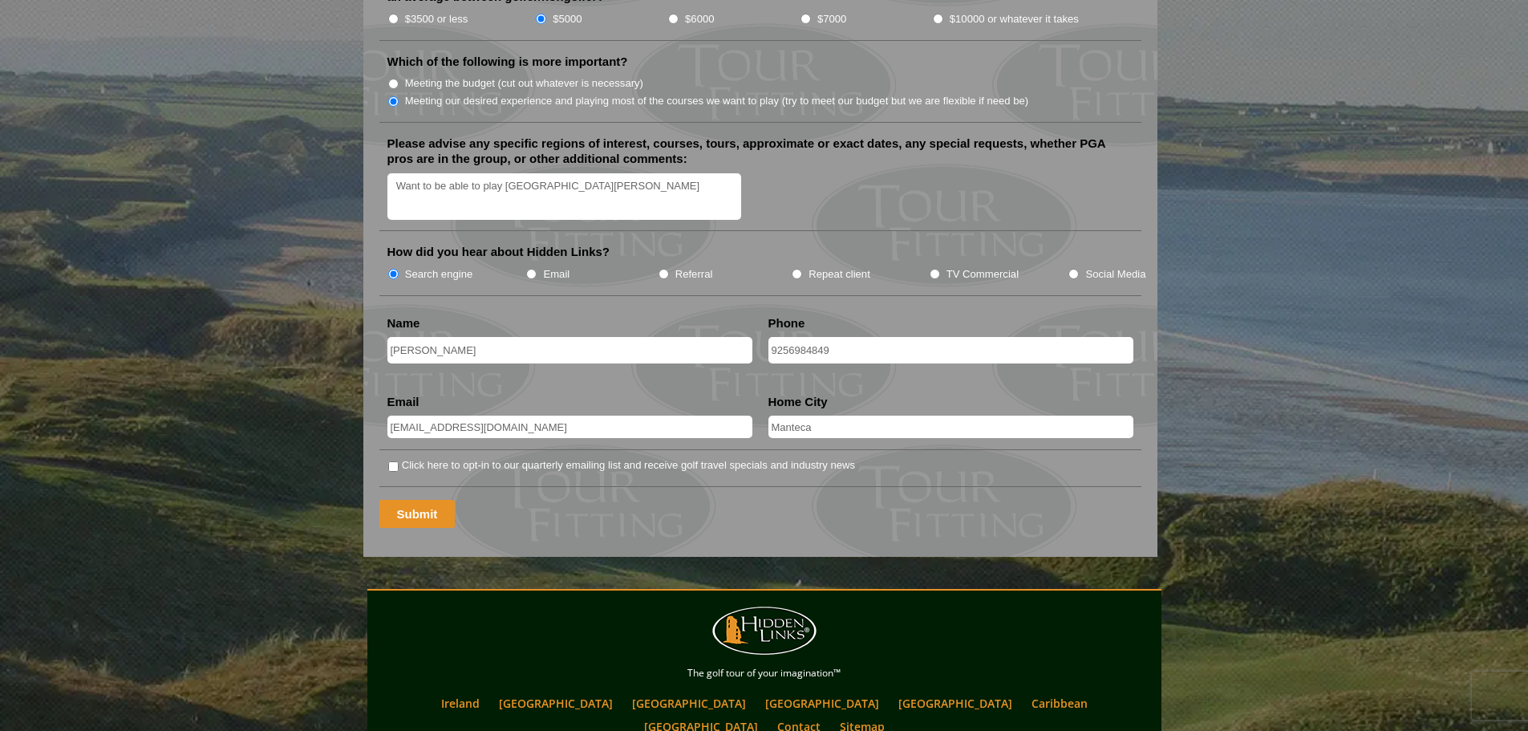
scroll to position [546, 0]
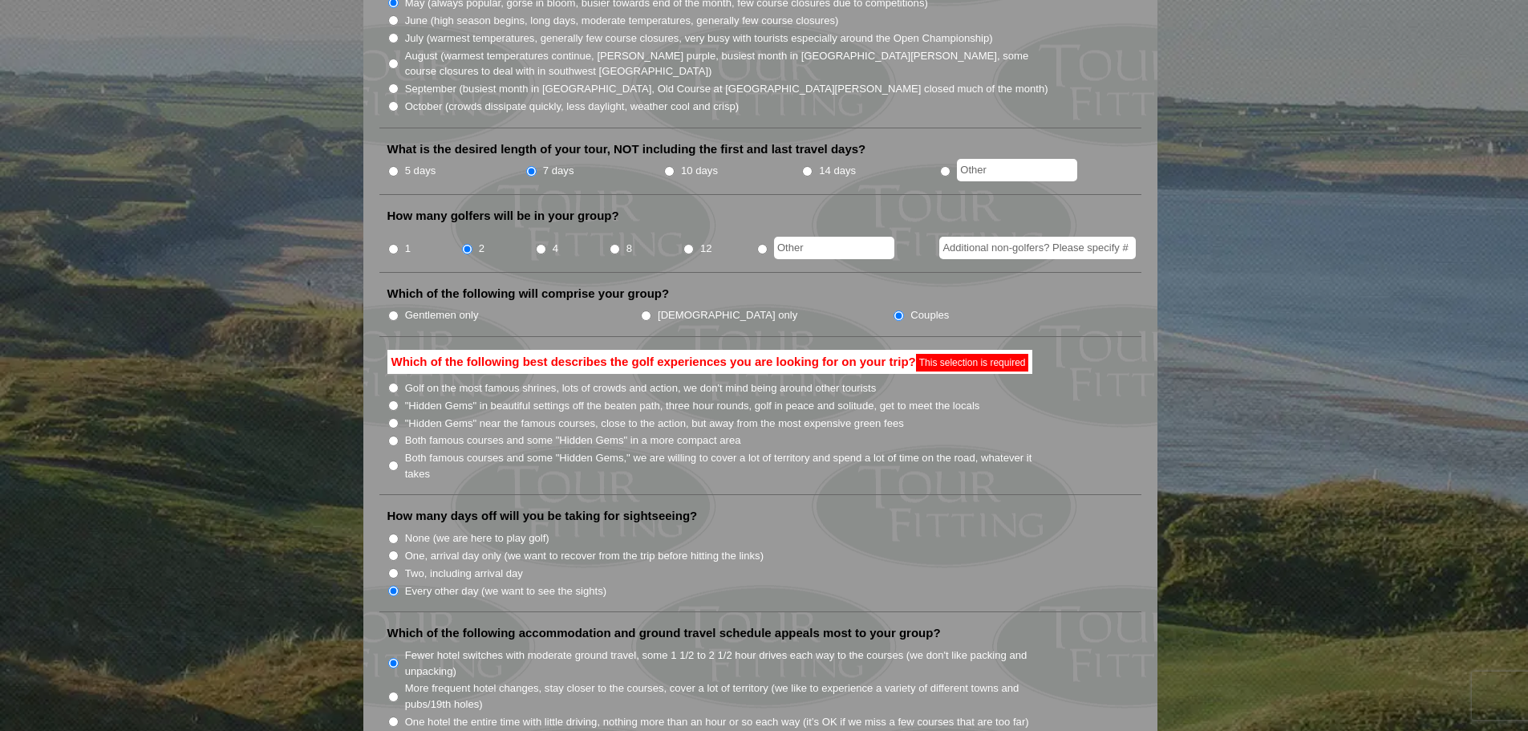
click at [397, 418] on input ""Hidden Gems" near the famous courses, close to the action, but away from the m…" at bounding box center [393, 423] width 10 height 10
radio input "true"
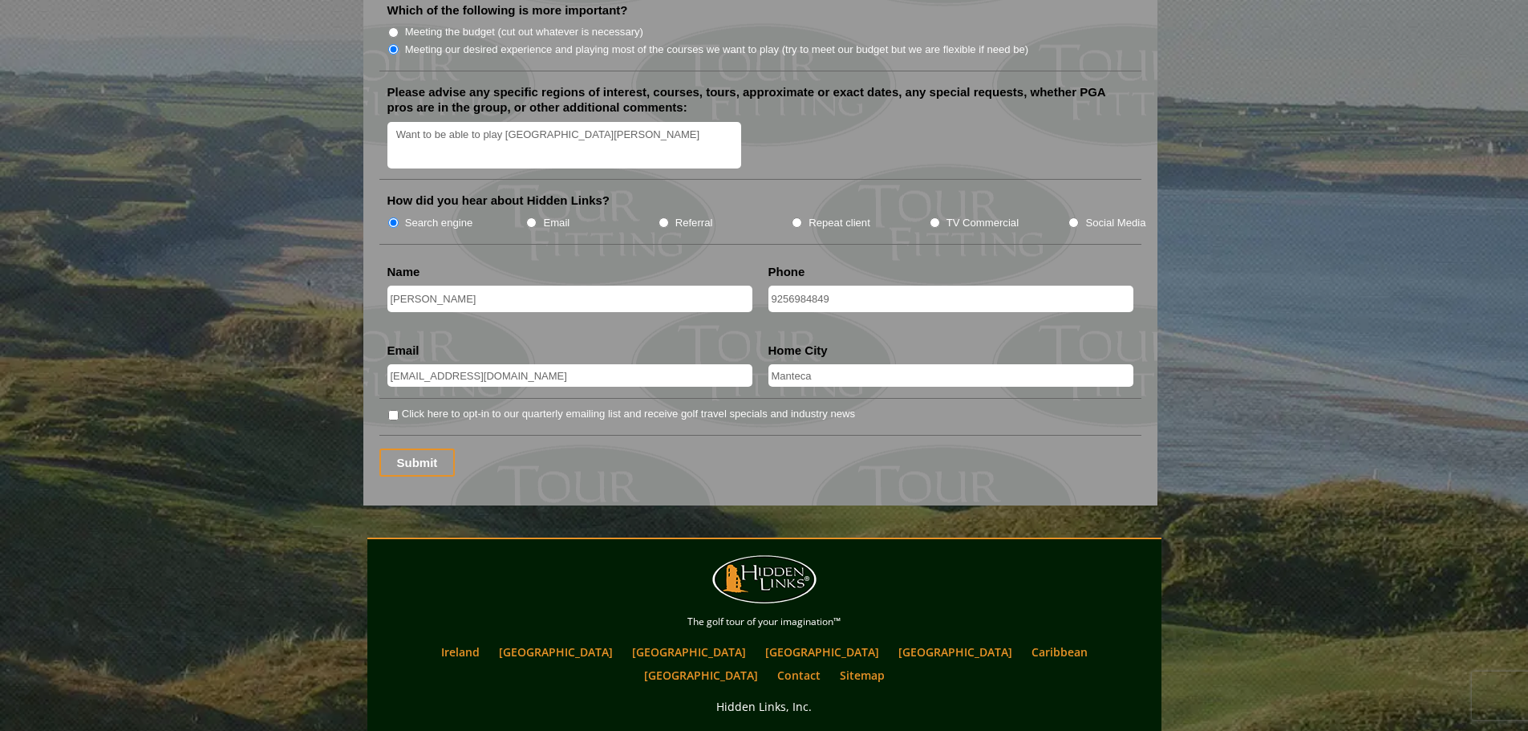
scroll to position [1990, 0]
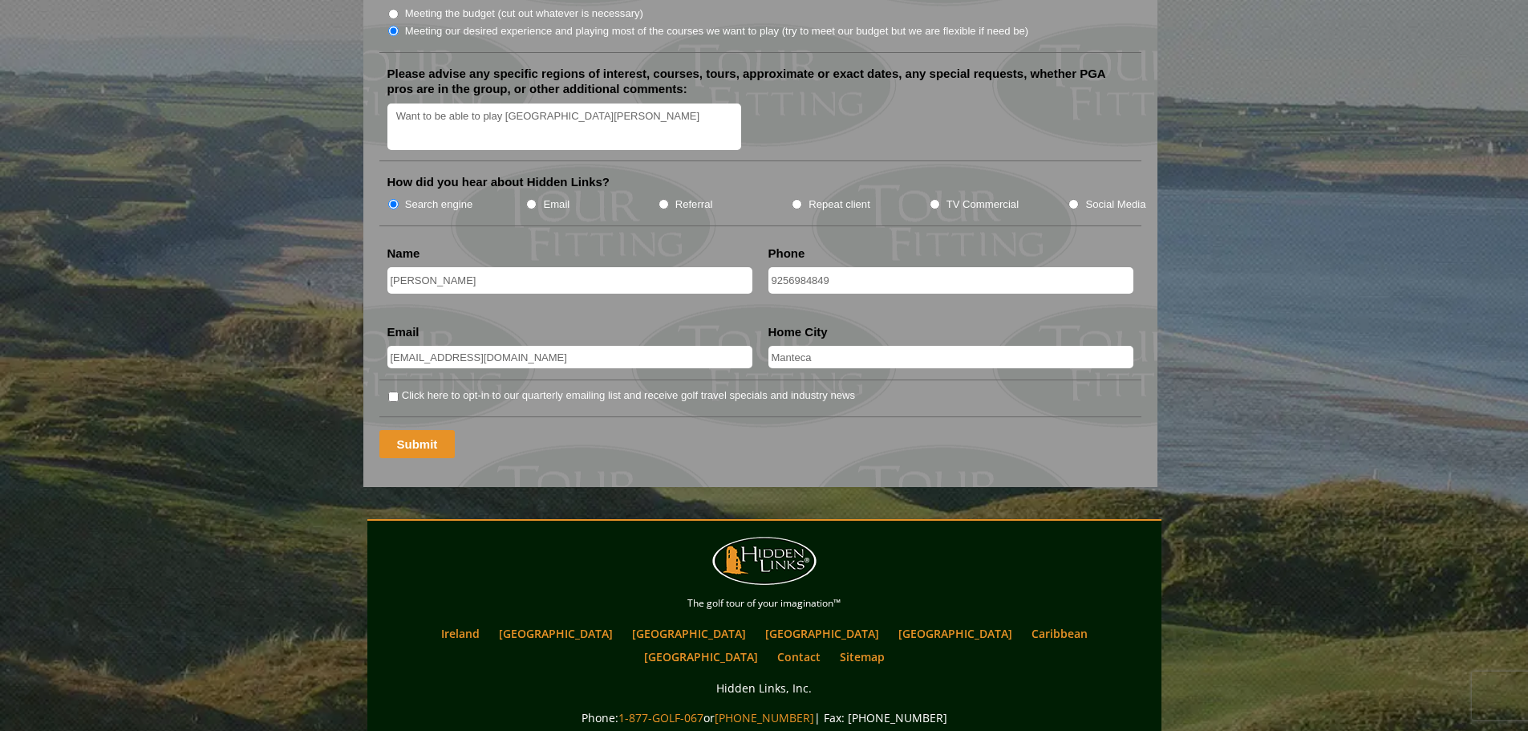
click at [433, 430] on input "Submit" at bounding box center [417, 444] width 76 height 28
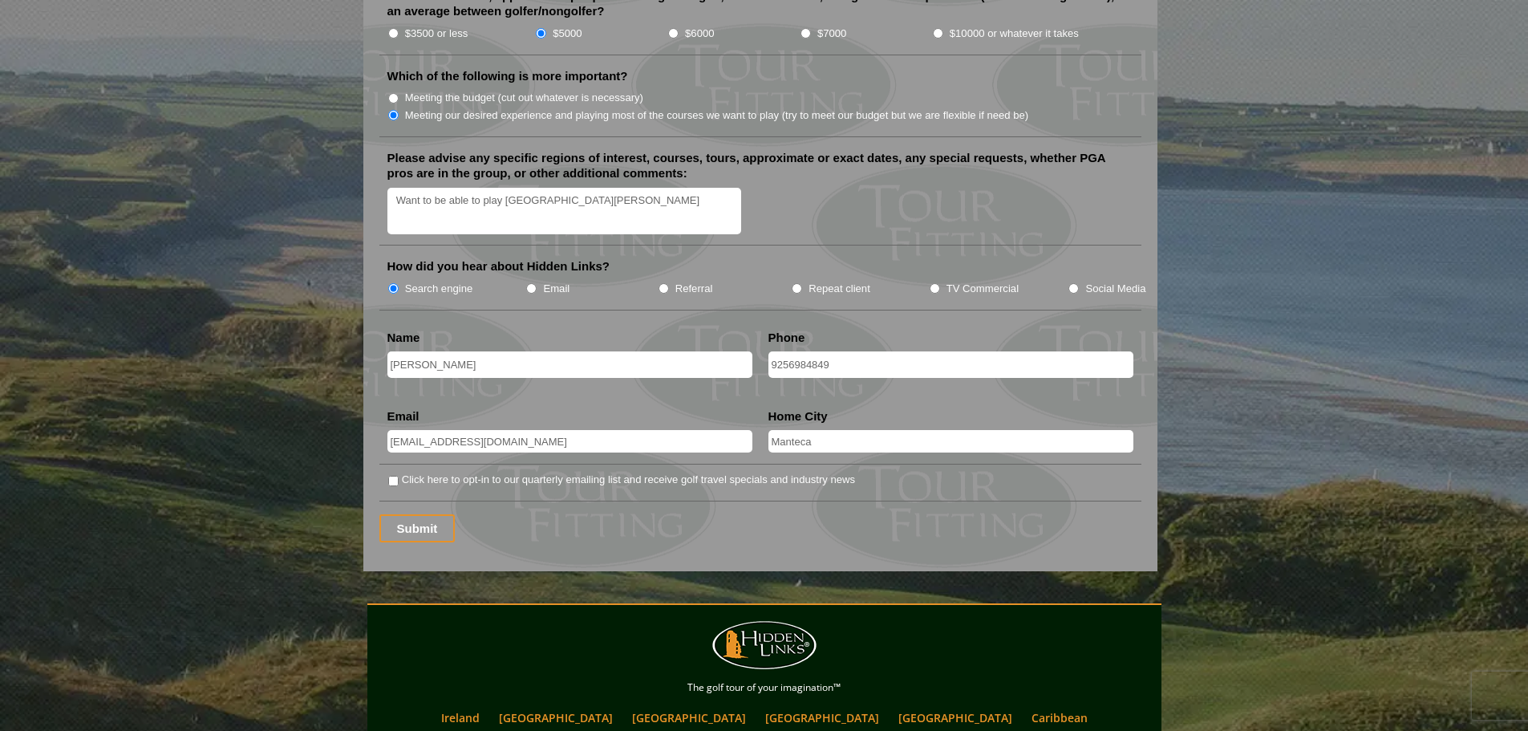
scroll to position [2005, 0]
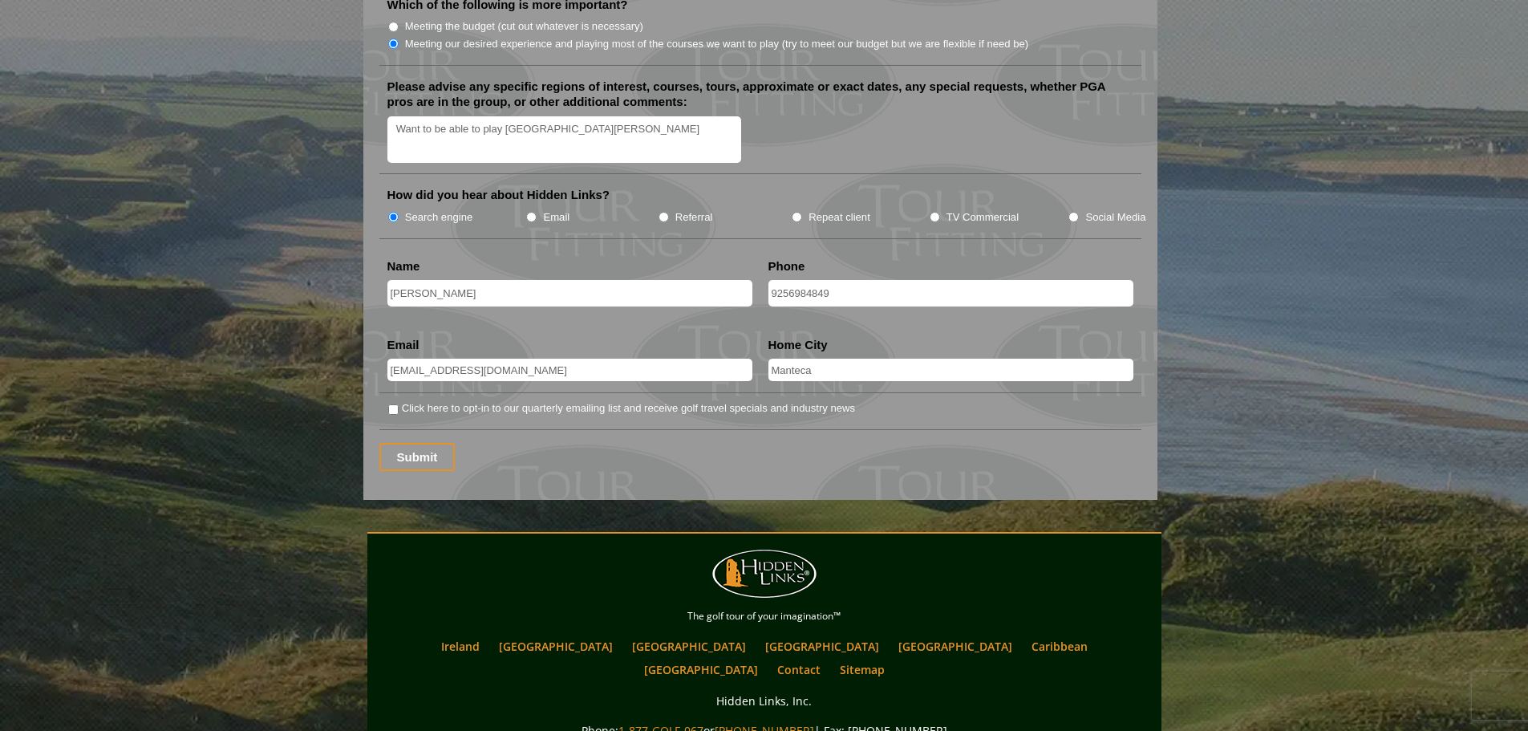
click at [395, 404] on input "Click here to opt-in to our quarterly emailing list and receive golf travel spe…" at bounding box center [393, 409] width 10 height 10
checkbox input "true"
click at [427, 443] on input "Submit" at bounding box center [417, 457] width 76 height 28
